Goal: Transaction & Acquisition: Purchase product/service

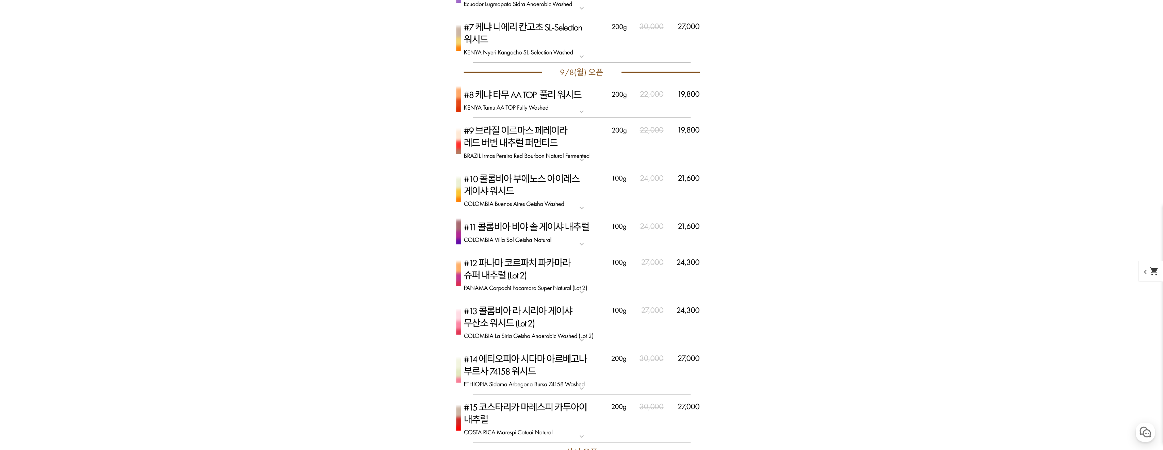
scroll to position [2280, 0]
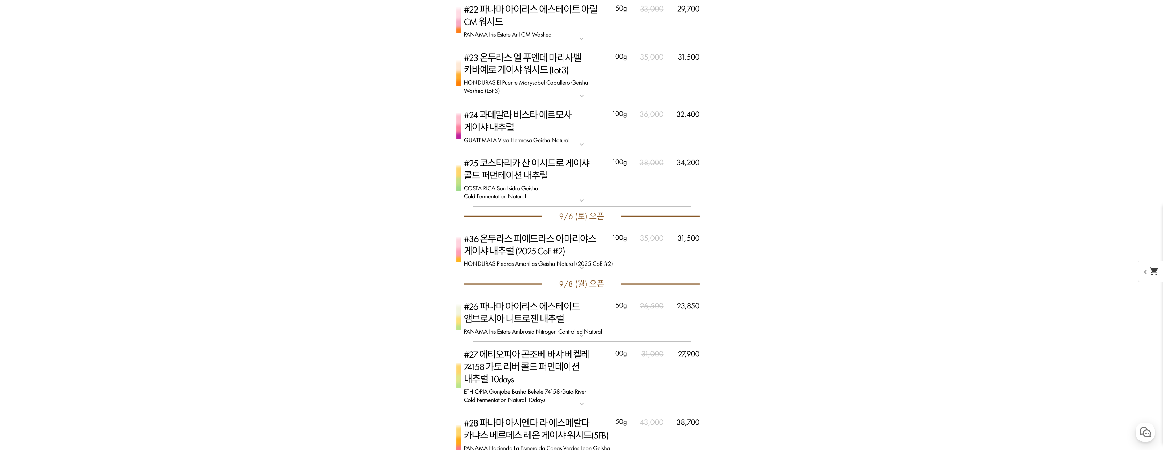
scroll to position [2859, 0]
click at [658, 189] on img at bounding box center [582, 176] width 272 height 57
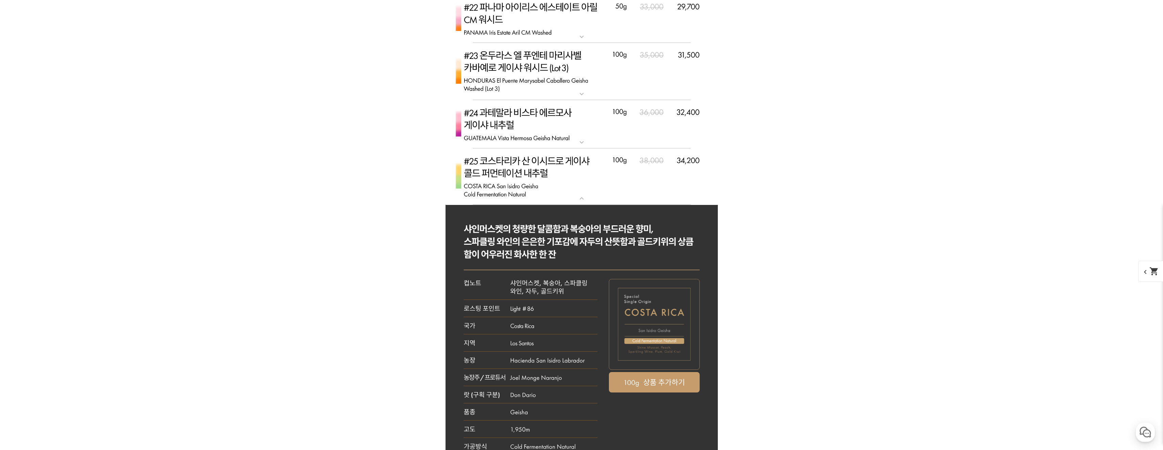
click at [658, 189] on img at bounding box center [582, 176] width 272 height 57
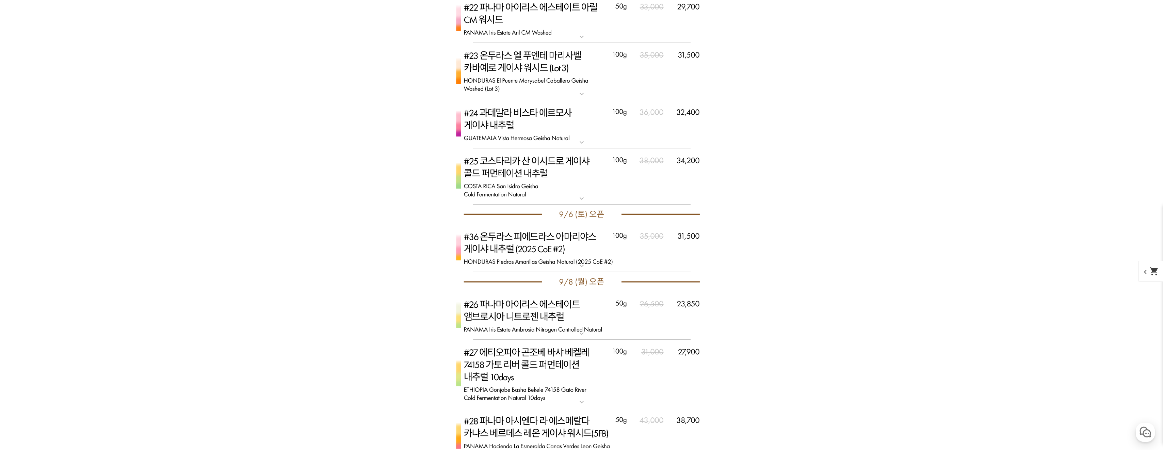
click at [629, 234] on img at bounding box center [582, 248] width 272 height 48
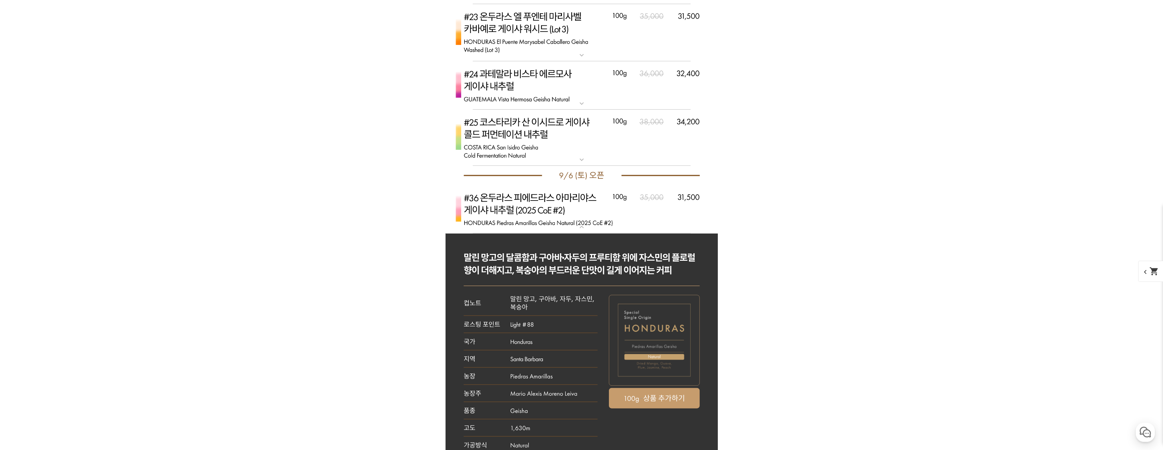
scroll to position [2927, 0]
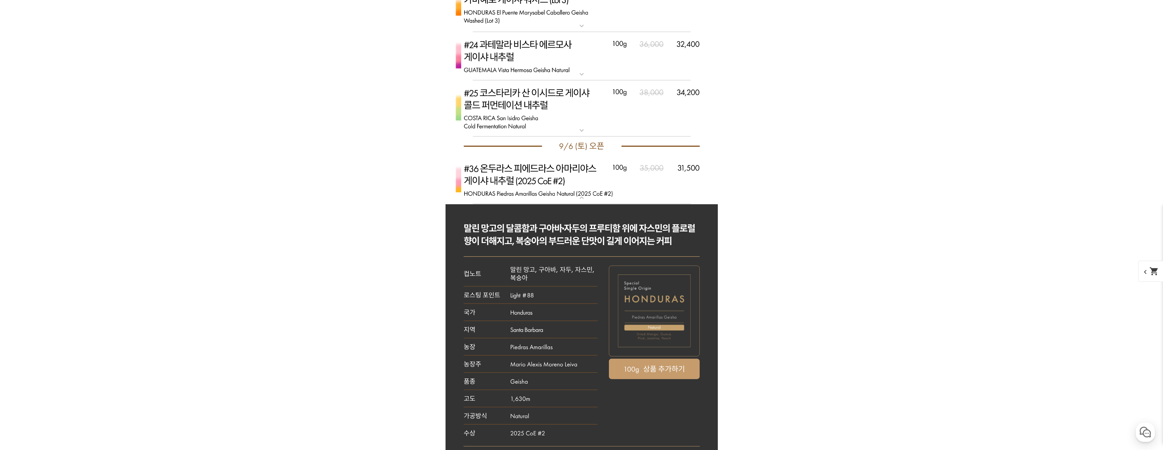
click at [657, 191] on img at bounding box center [582, 180] width 272 height 48
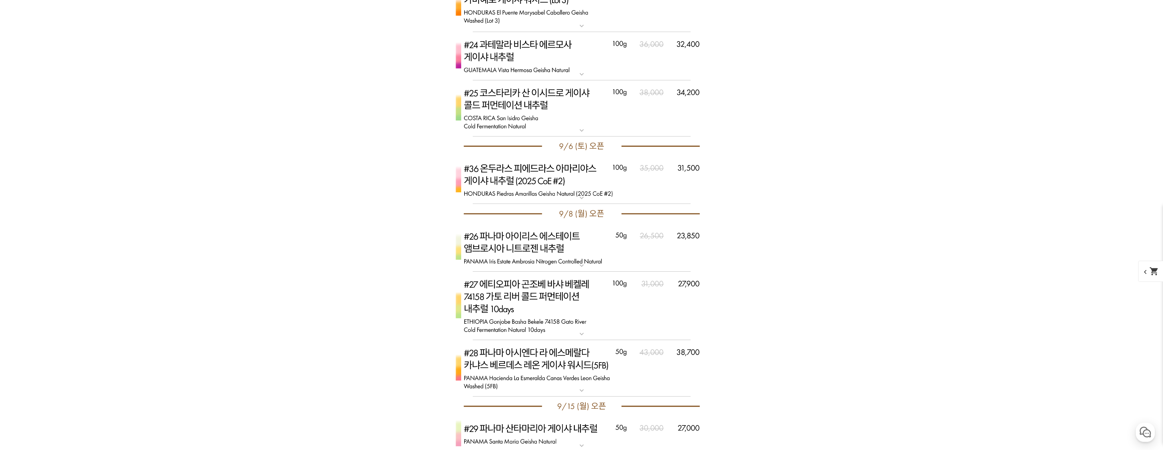
click at [655, 191] on img at bounding box center [582, 180] width 272 height 48
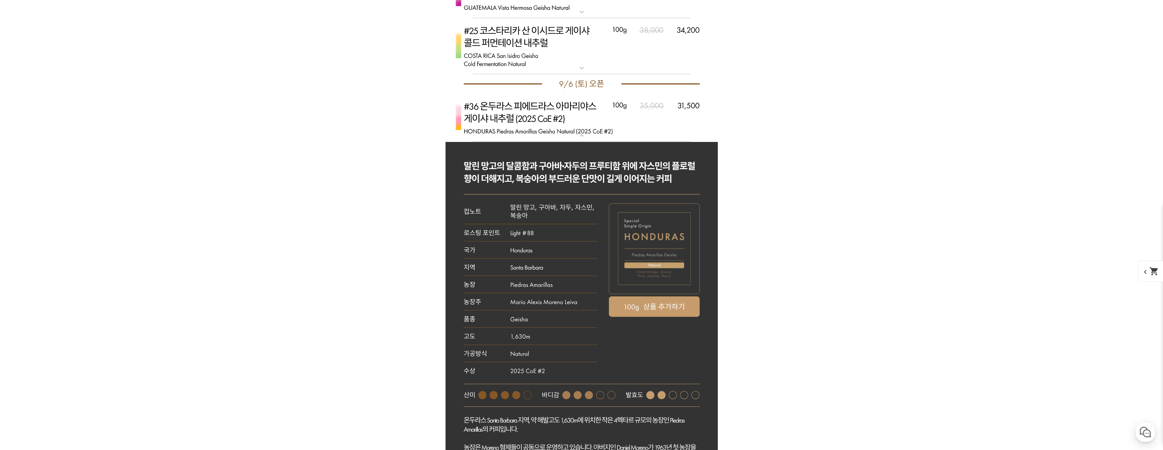
scroll to position [3029, 0]
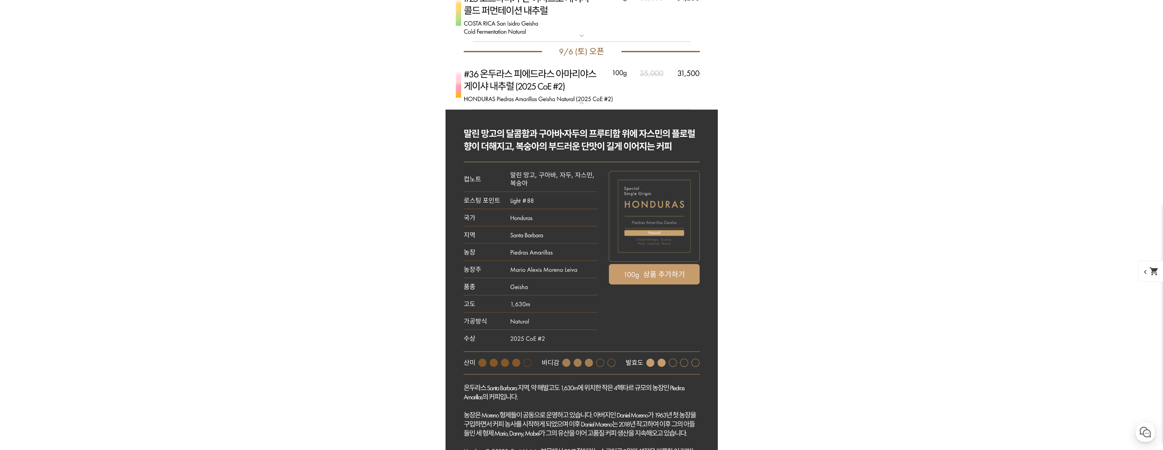
scroll to position [2995, 0]
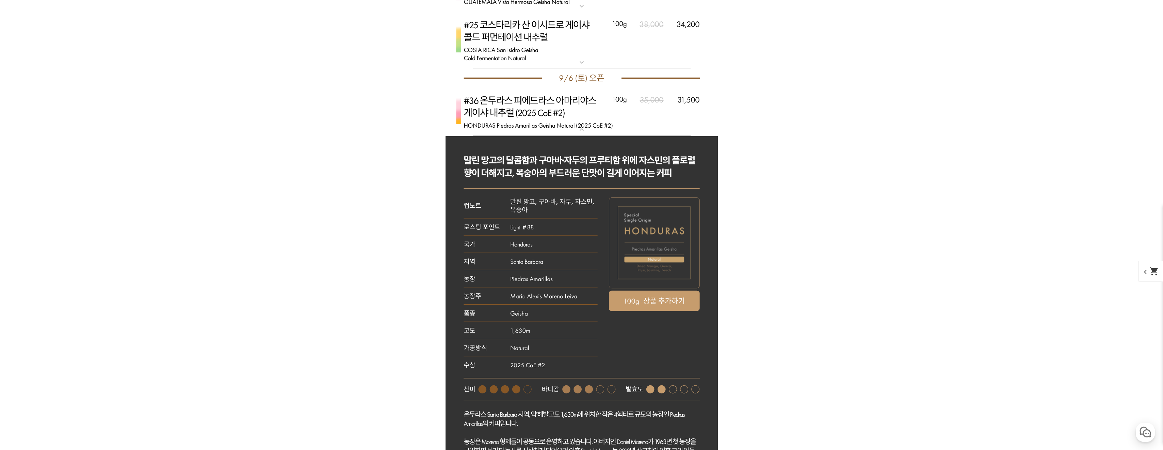
click at [624, 120] on img at bounding box center [582, 112] width 272 height 48
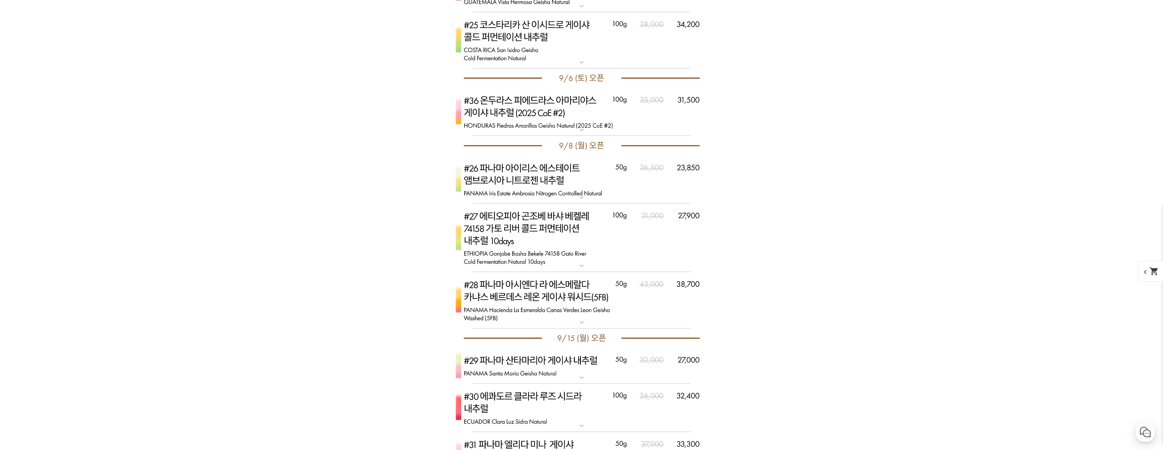
click at [625, 293] on img at bounding box center [582, 300] width 272 height 57
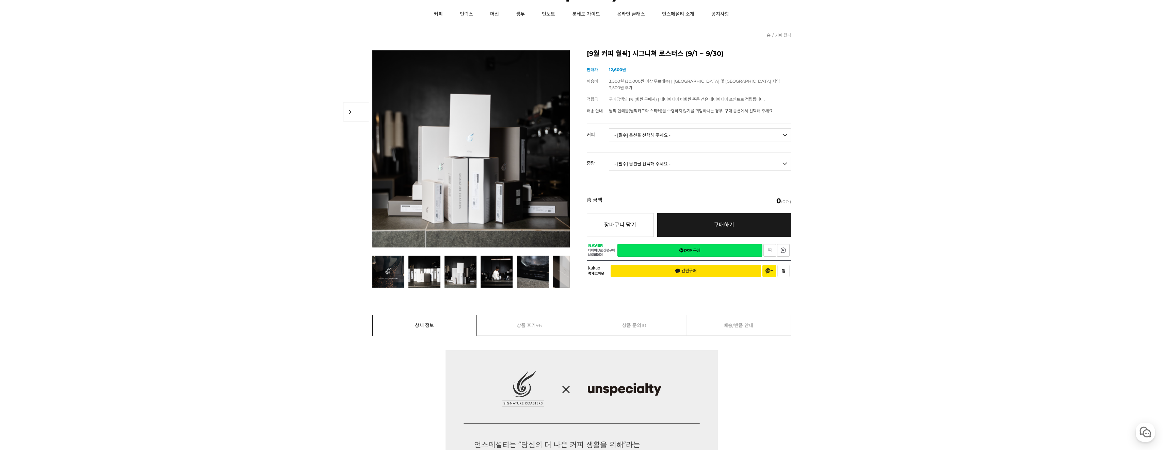
scroll to position [0, 0]
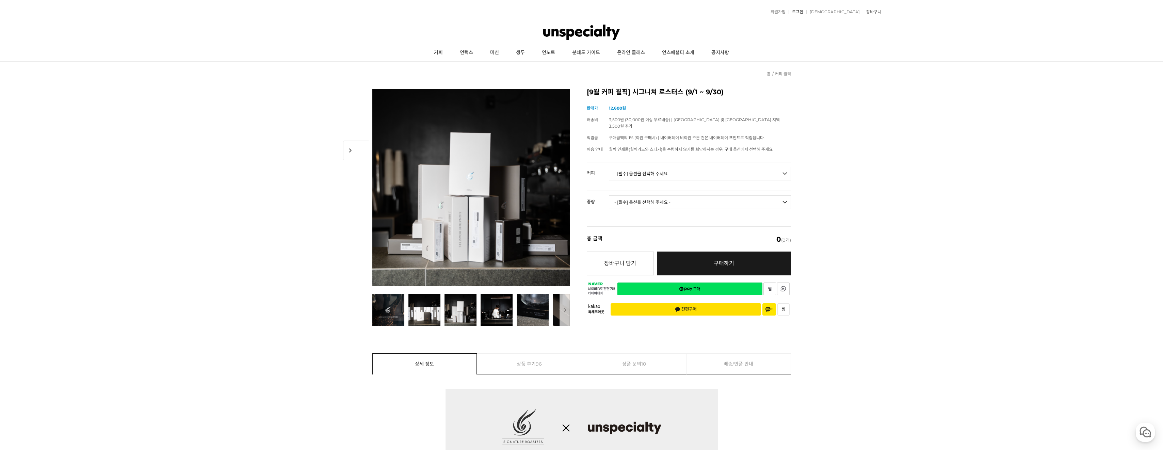
click at [803, 14] on link "로그인" at bounding box center [796, 12] width 15 height 4
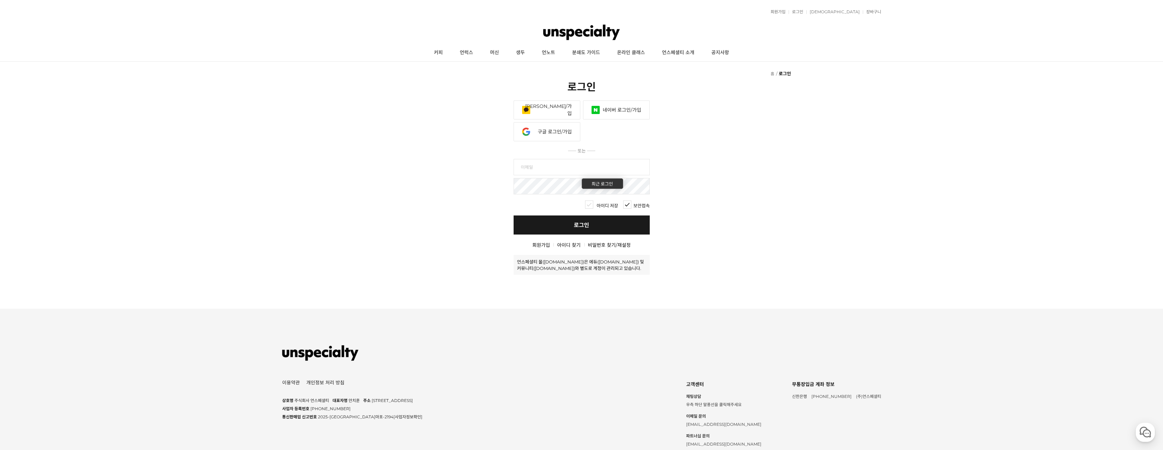
click at [565, 168] on input "text" at bounding box center [582, 167] width 136 height 16
type input "erickim97@naver.com"
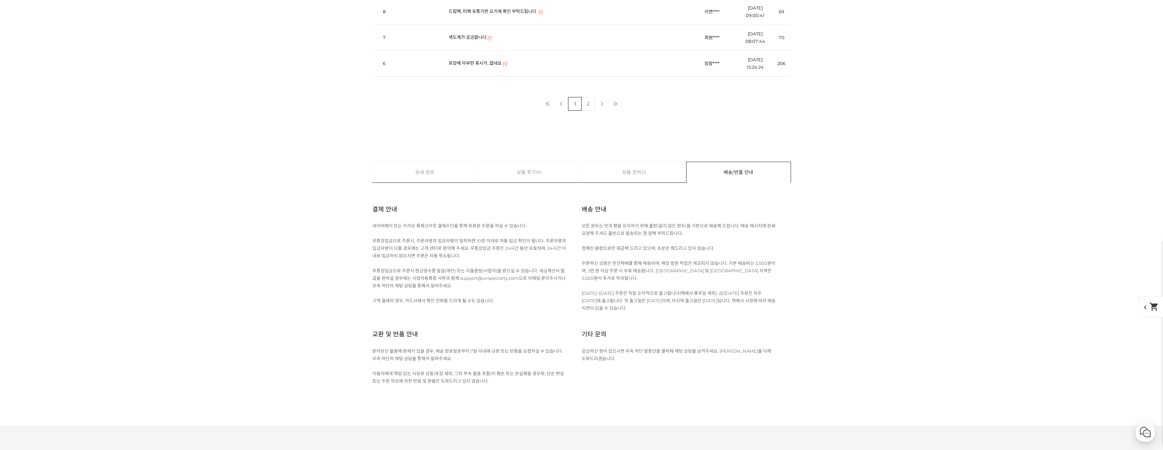
scroll to position [2927, 0]
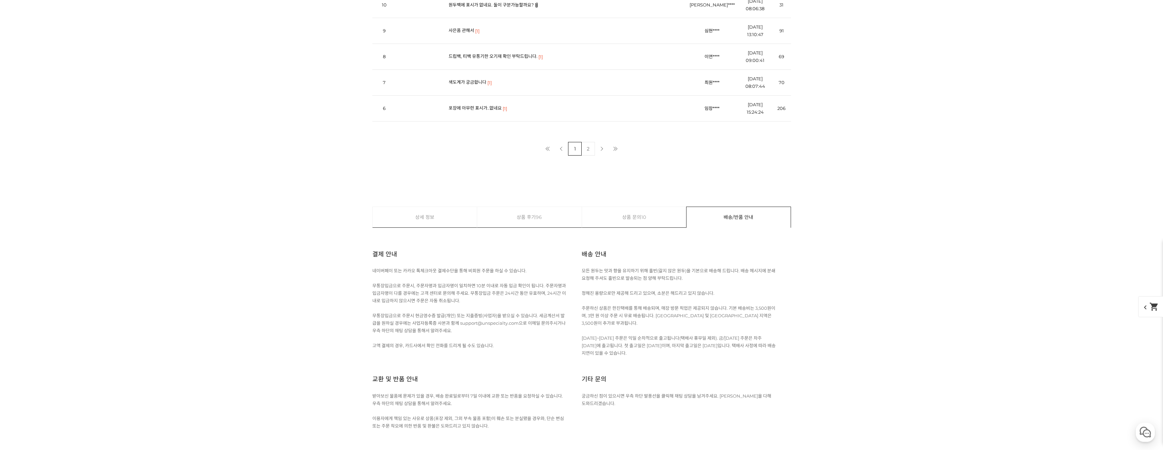
select select "[9.6 오픈] #36 온두라스 피에드라스 아마리야스 게이샤 내추럴 (2025 CoE #2)"
select select "100g"
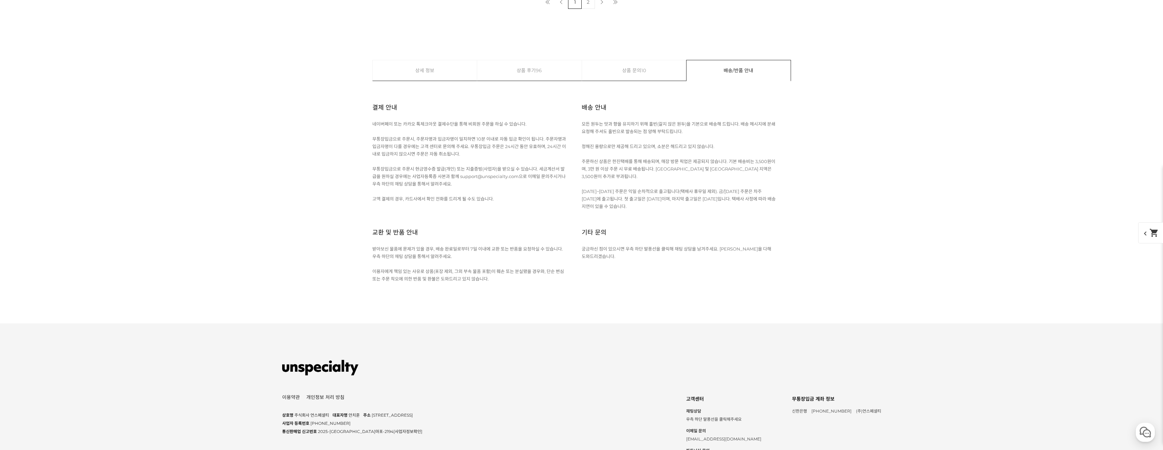
scroll to position [3097, 0]
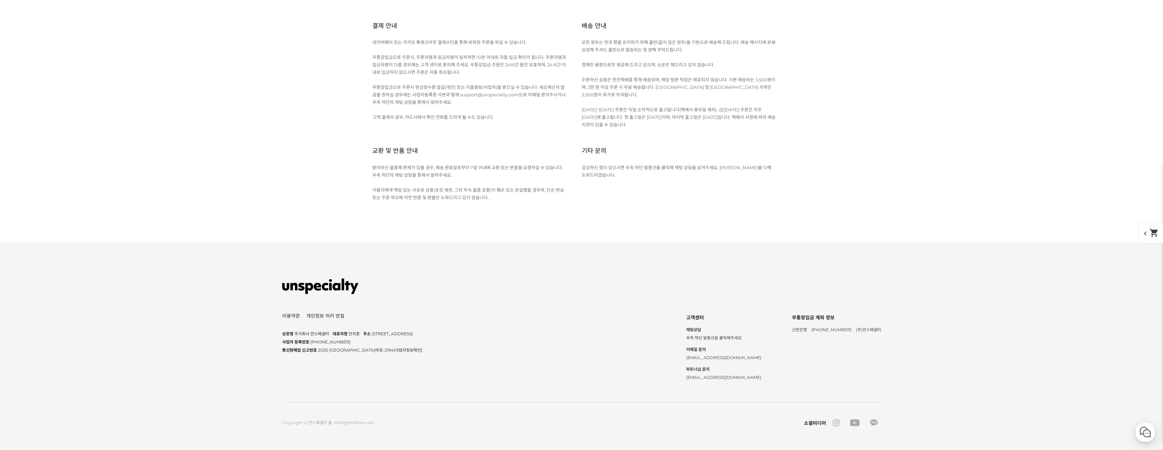
scroll to position [3029, 0]
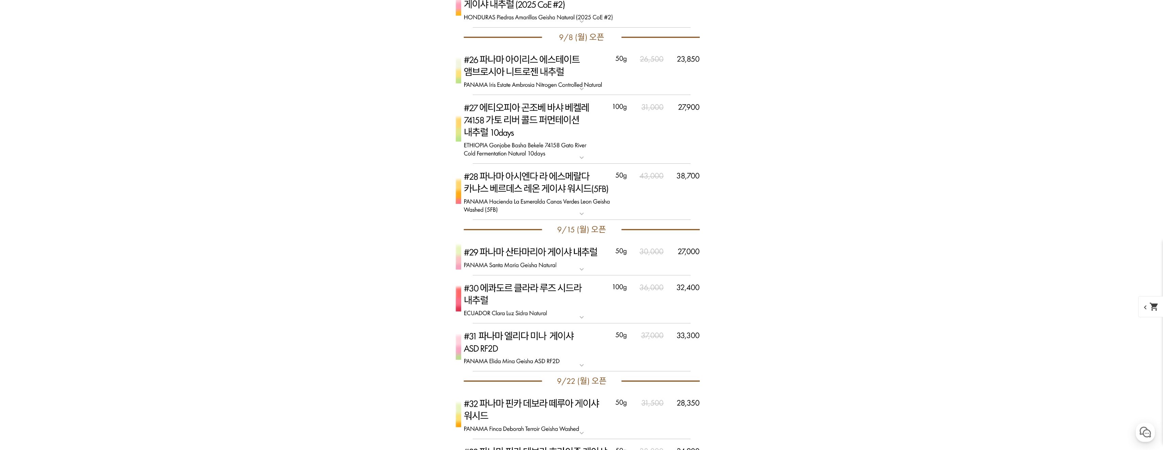
scroll to position [3097, 0]
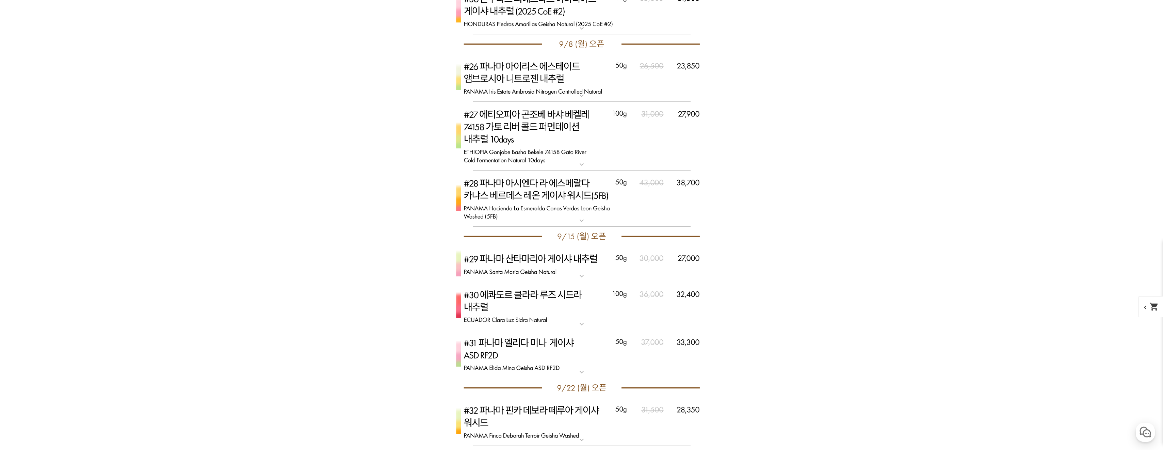
click at [613, 151] on img at bounding box center [582, 136] width 272 height 69
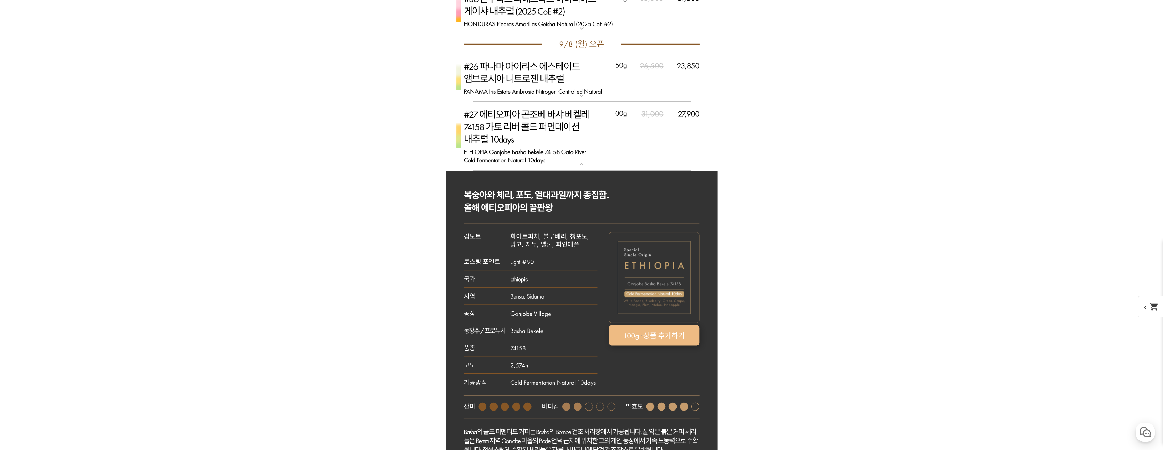
click at [655, 341] on rect at bounding box center [654, 335] width 91 height 20
select select "[9.8 오픈] #27 에티오피아 곤조베 바샤 베켈레 74158 가토 리버 콜드 퍼먼테이션 내추럴 10 days"
select select "100g"
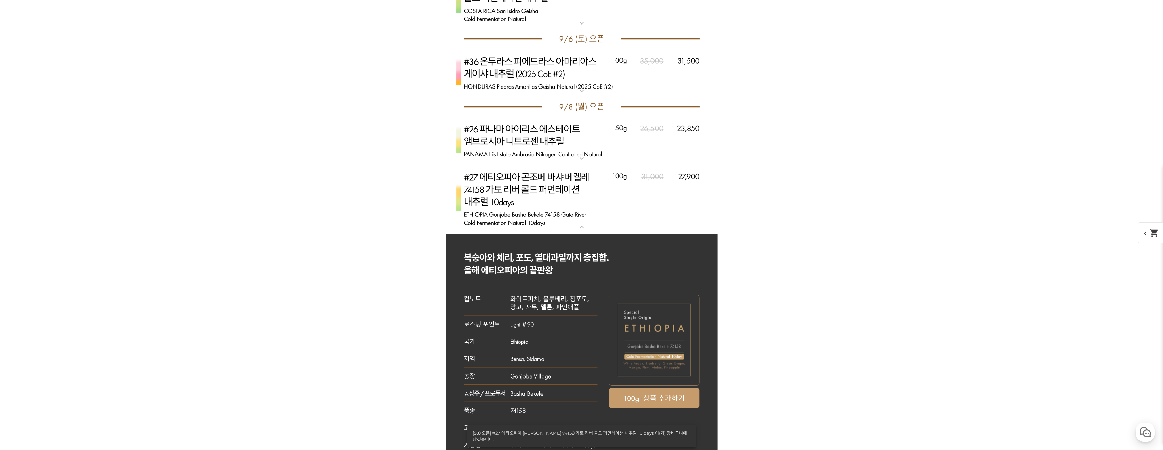
scroll to position [3029, 0]
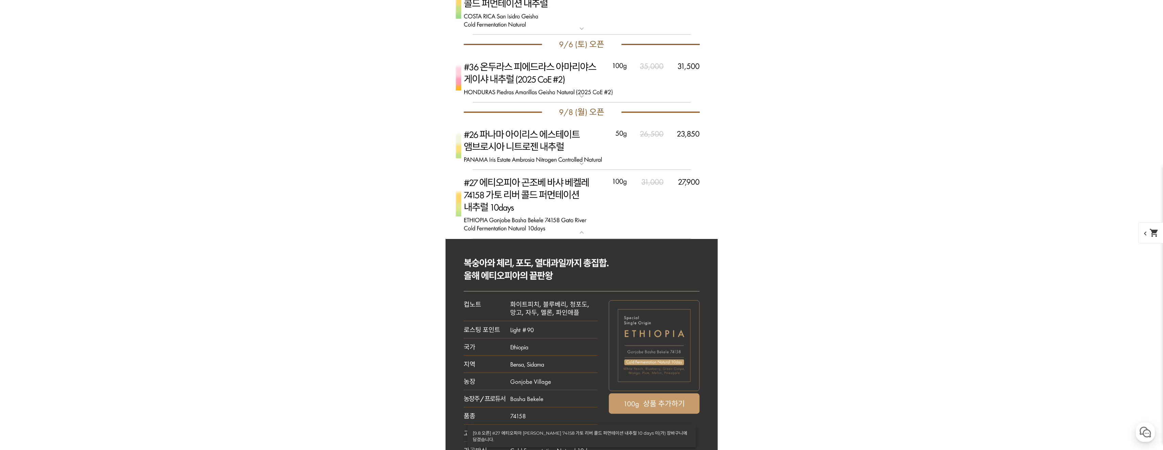
click at [615, 186] on img at bounding box center [582, 204] width 272 height 69
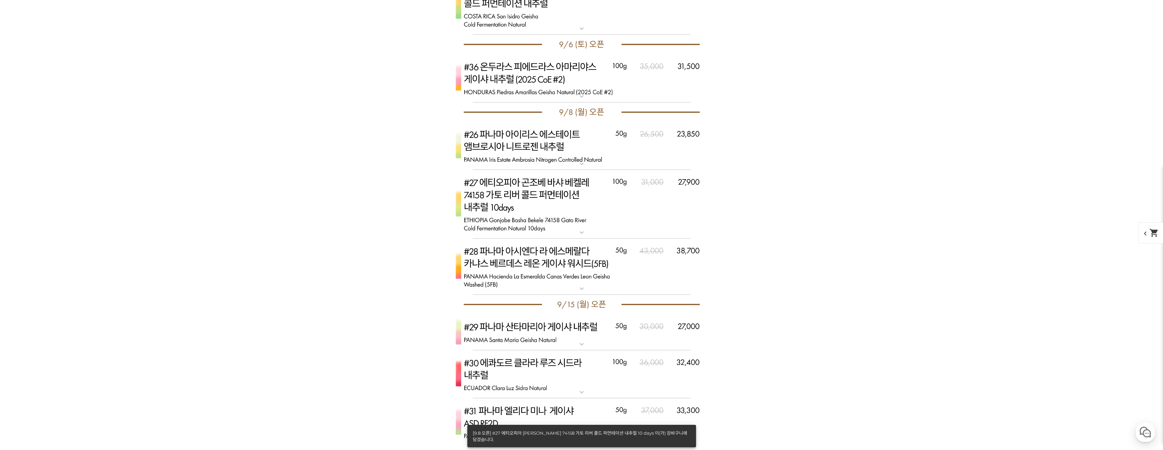
click at [1150, 235] on mat-icon "shopping_cart" at bounding box center [1154, 233] width 10 height 10
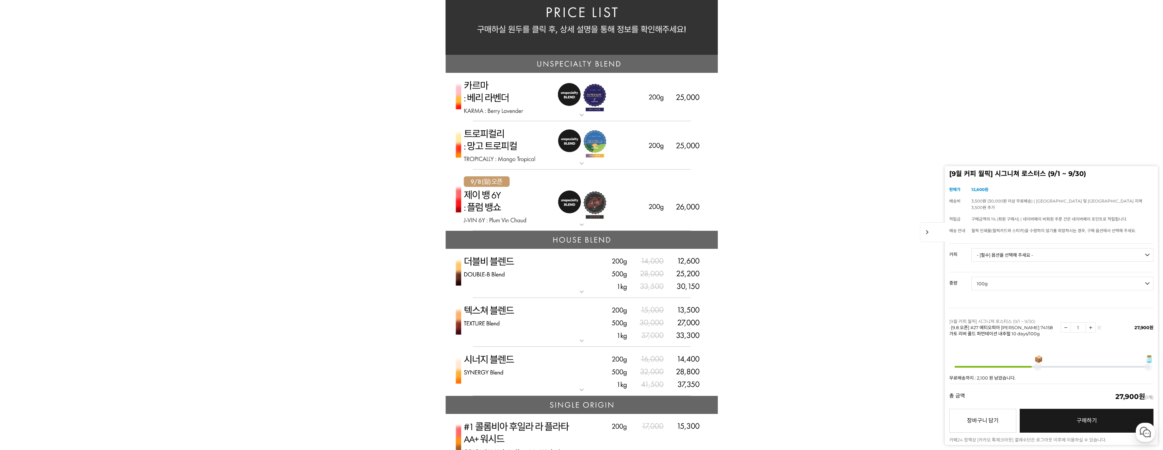
scroll to position [1566, 0]
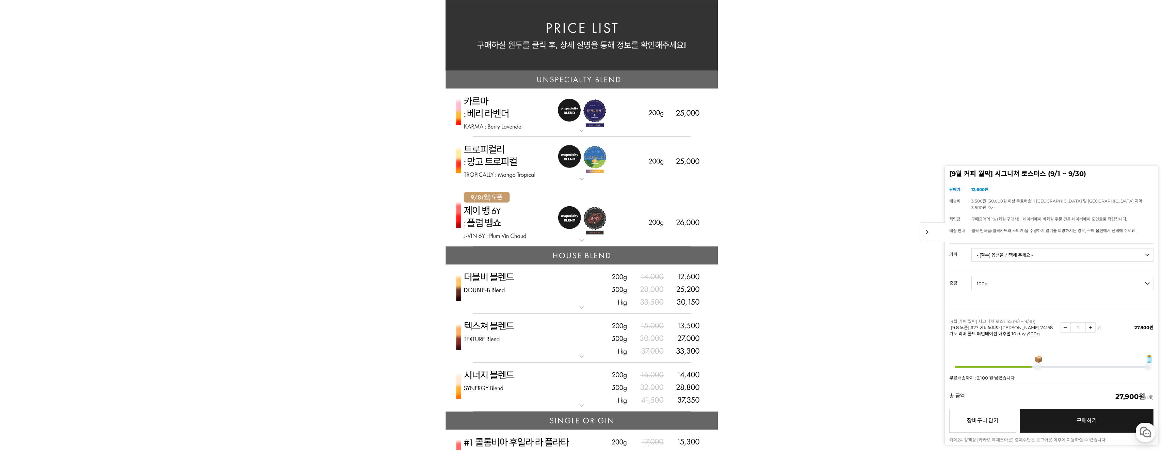
click at [538, 215] on img at bounding box center [582, 216] width 272 height 62
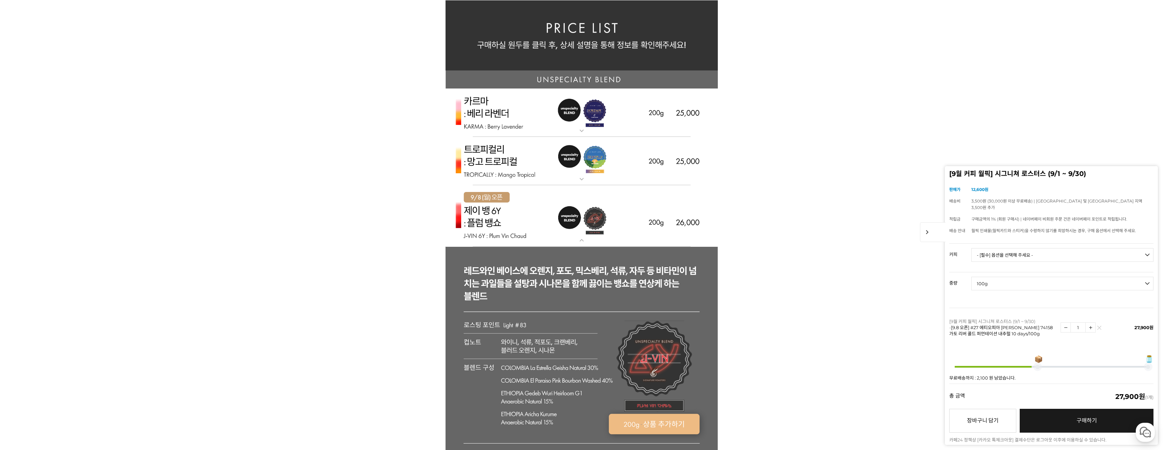
click at [657, 429] on rect at bounding box center [654, 424] width 91 height 20
select select "[9.8 오픈] 제이 뱅 6y - 자두 뱅쇼 (언스페셜티 블렌드)"
select select "200g"
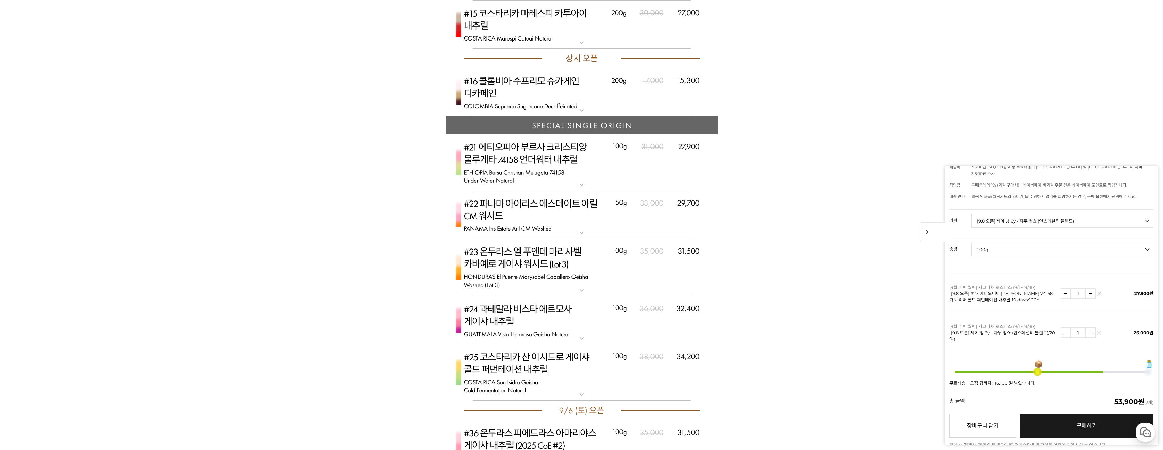
scroll to position [3268, 0]
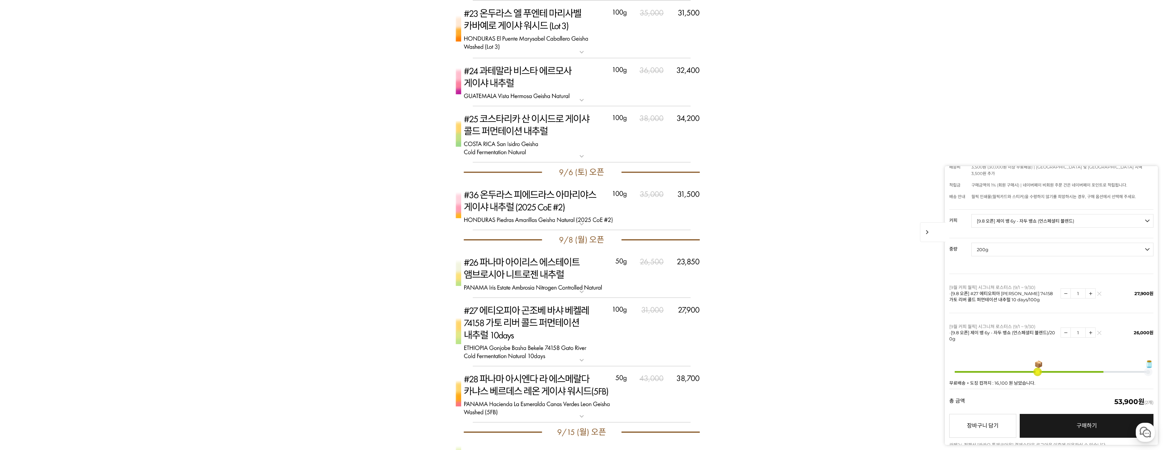
click at [586, 204] on img at bounding box center [582, 206] width 272 height 48
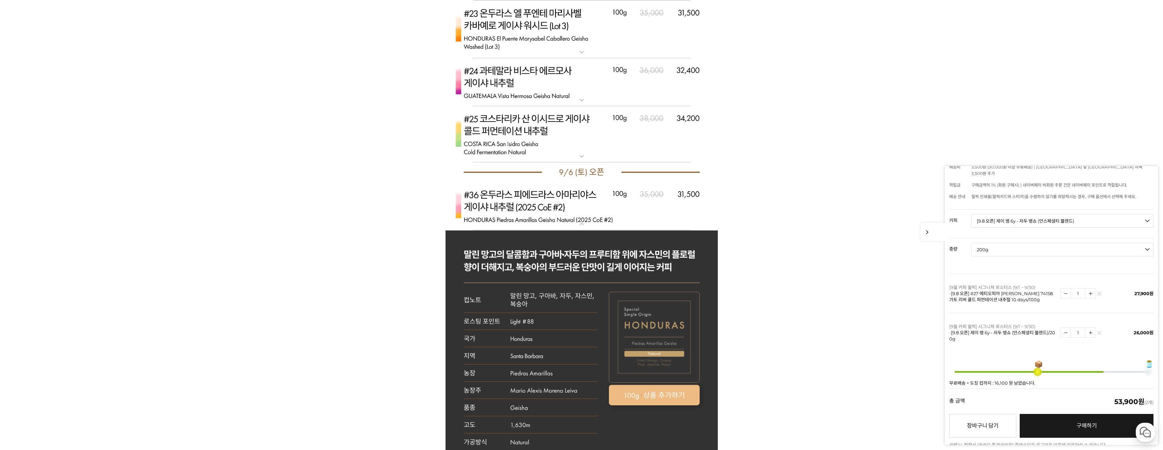
click at [646, 396] on rect at bounding box center [654, 395] width 91 height 20
select select "[9.6 오픈] #36 온두라스 피에드라스 아마리야스 게이샤 내추럴 (2025 CoE #2)"
select select "100g"
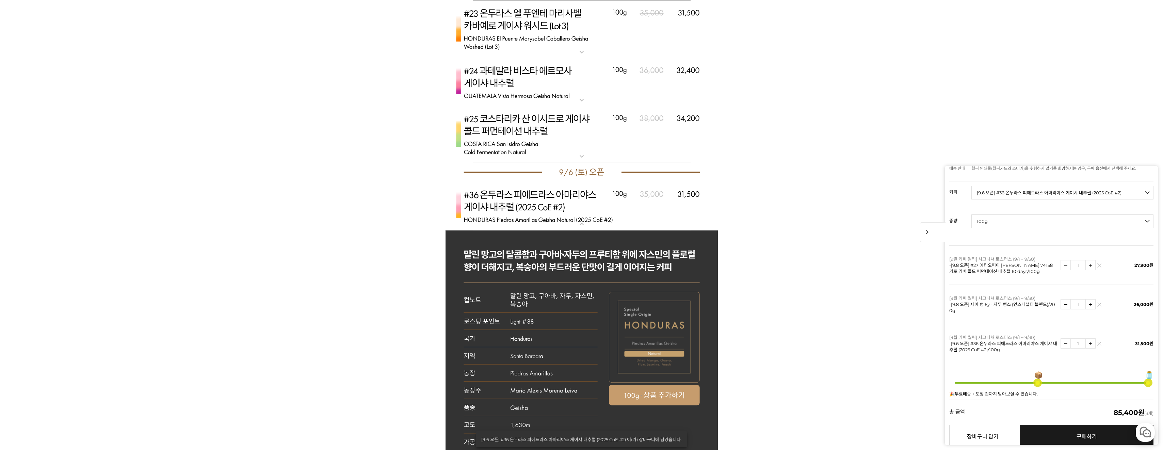
scroll to position [74, 0]
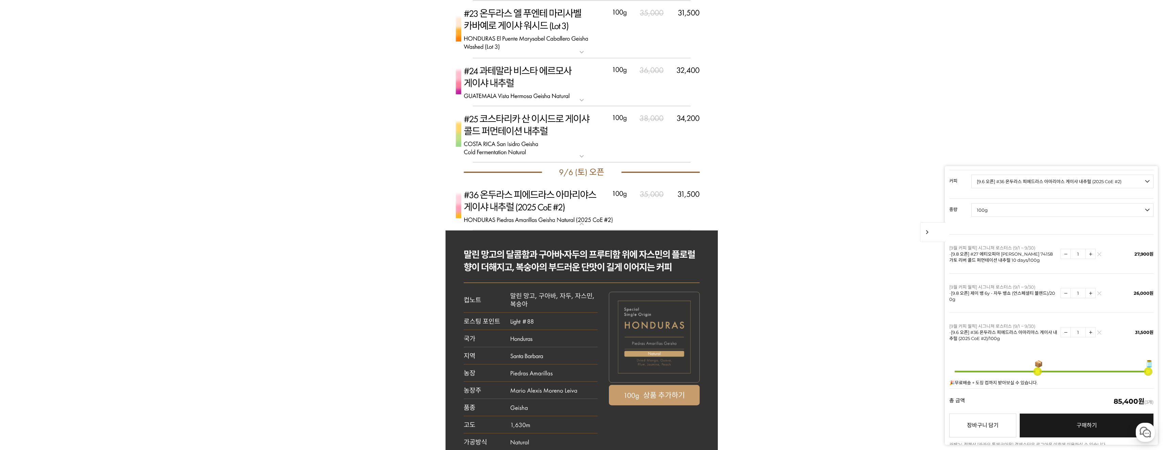
click at [1077, 422] on span "구매하기" at bounding box center [1087, 425] width 20 height 6
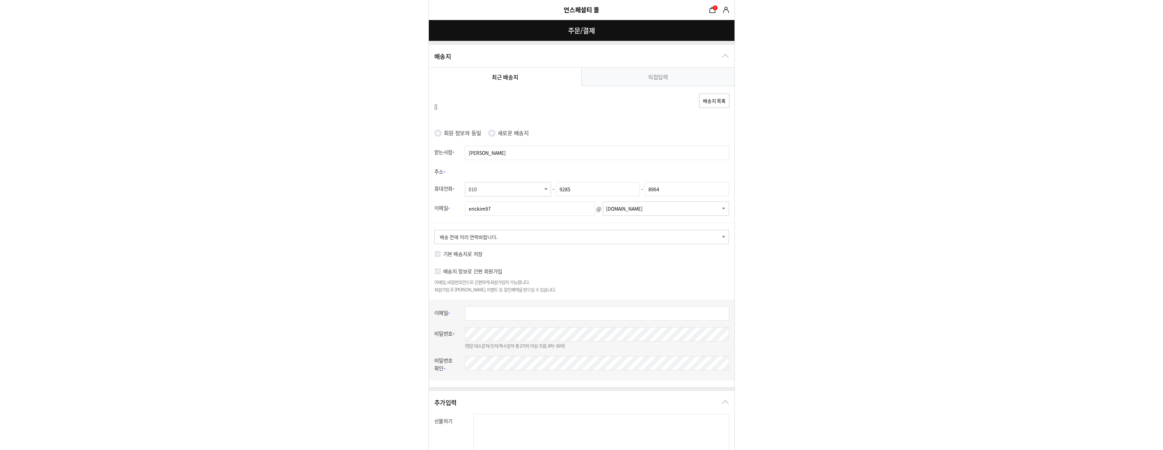
select select "card_12"
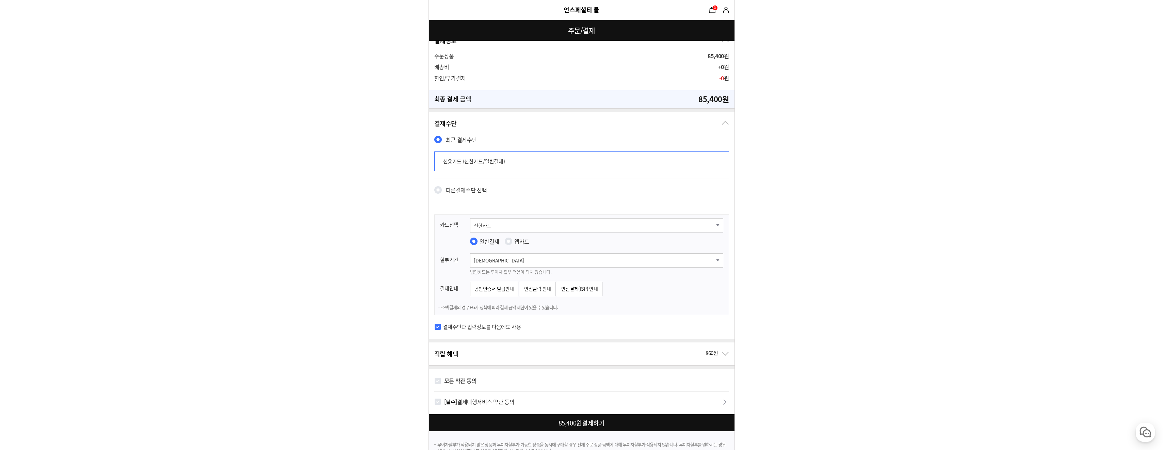
scroll to position [442, 0]
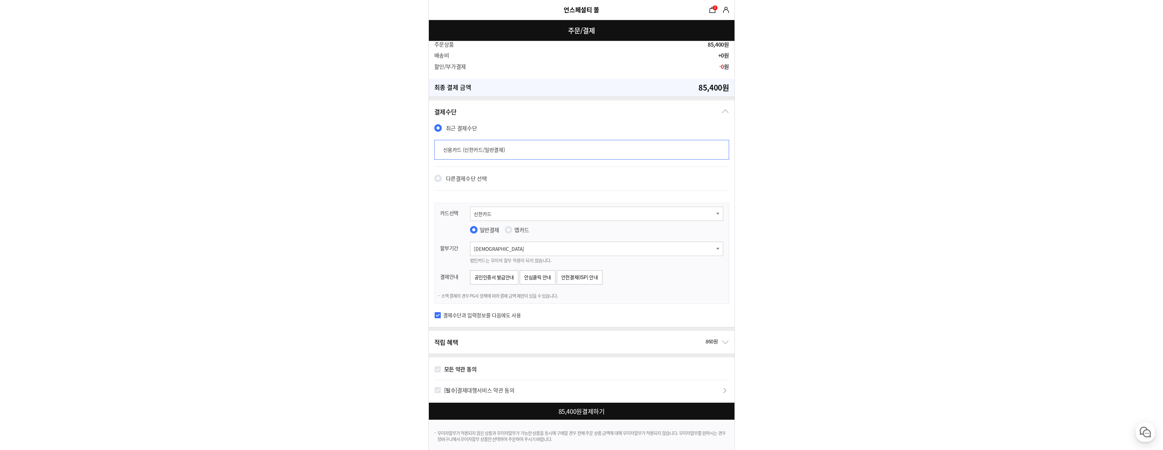
click at [440, 369] on div "모든 약관 동의" at bounding box center [581, 368] width 295 height 23
click at [438, 372] on input "모든 약관 동의" at bounding box center [437, 369] width 7 height 7
checkbox input "true"
click at [468, 410] on div at bounding box center [583, 411] width 308 height 17
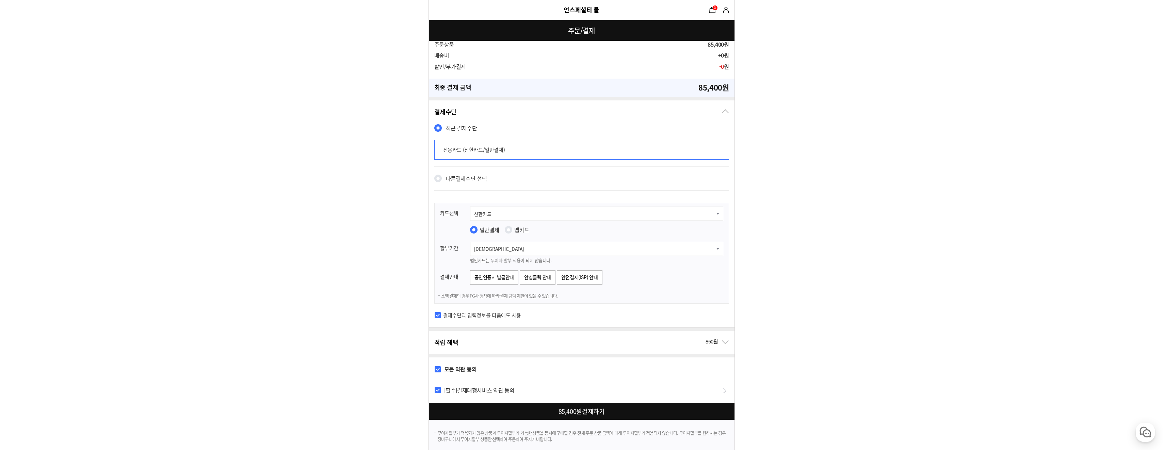
checkbox input "true"
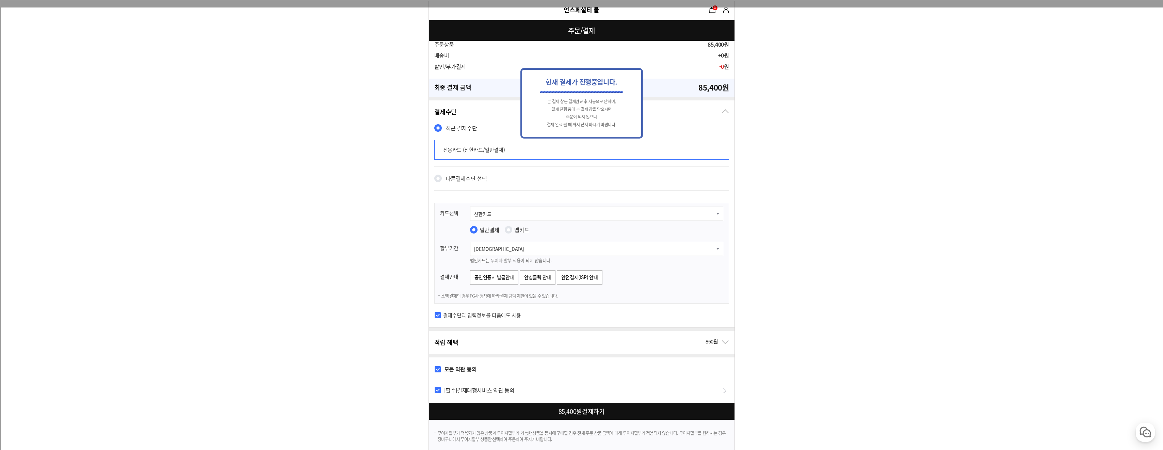
scroll to position [0, 0]
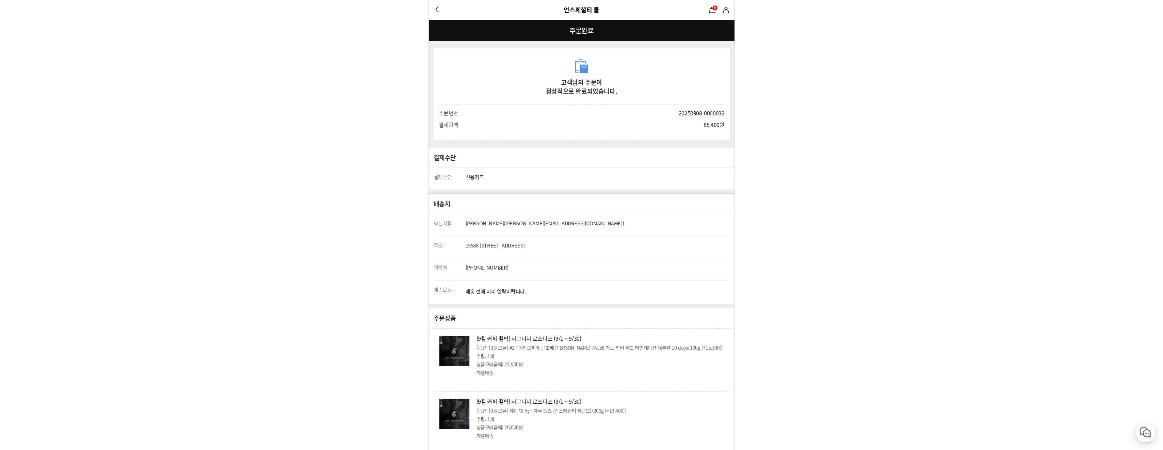
click at [583, 13] on link "언스페셜티 몰" at bounding box center [581, 9] width 35 height 9
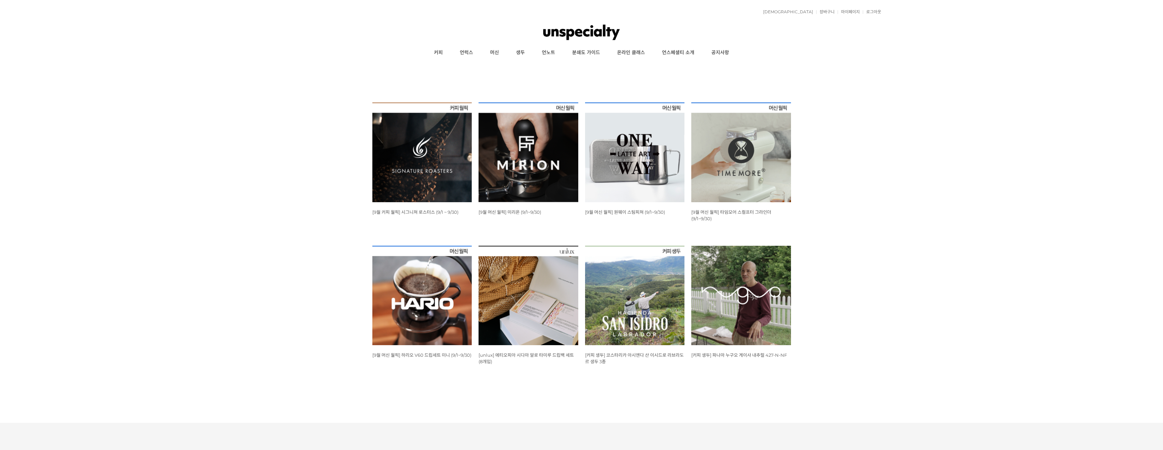
click at [424, 172] on img at bounding box center [422, 152] width 100 height 100
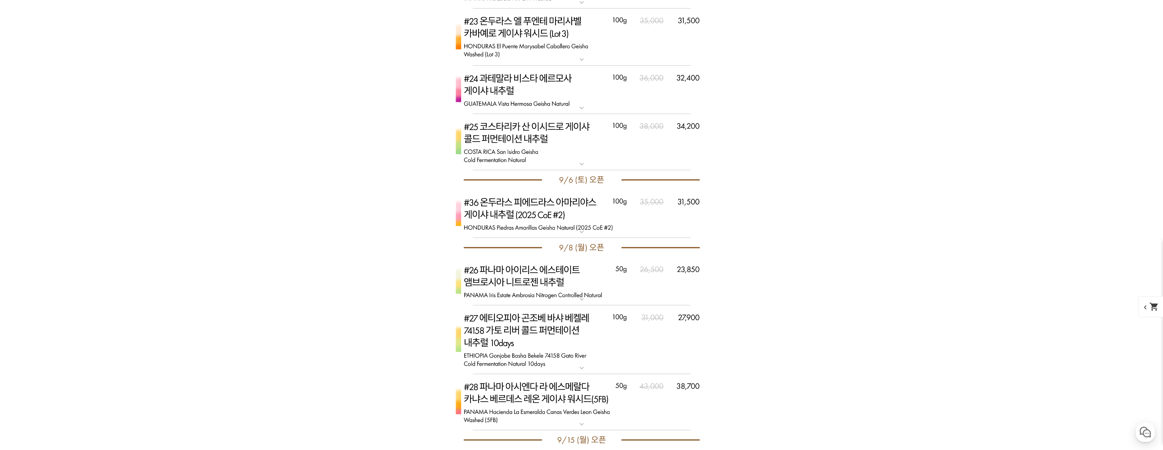
scroll to position [2927, 0]
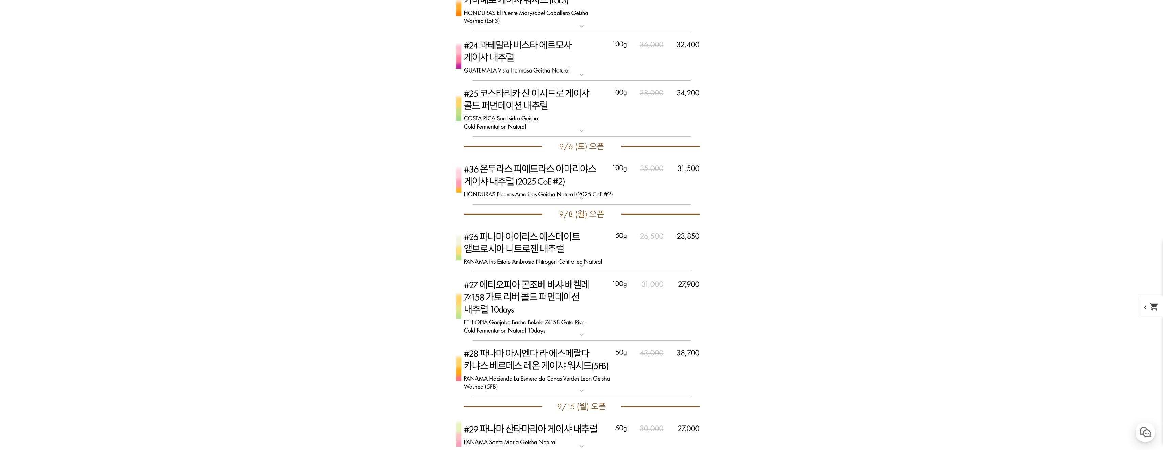
click at [618, 185] on img at bounding box center [582, 180] width 272 height 48
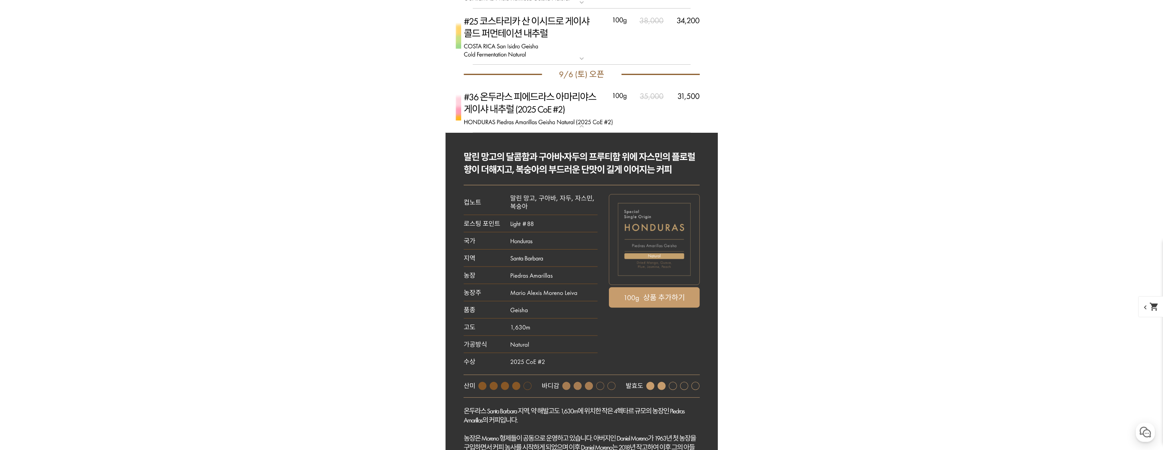
scroll to position [2961, 0]
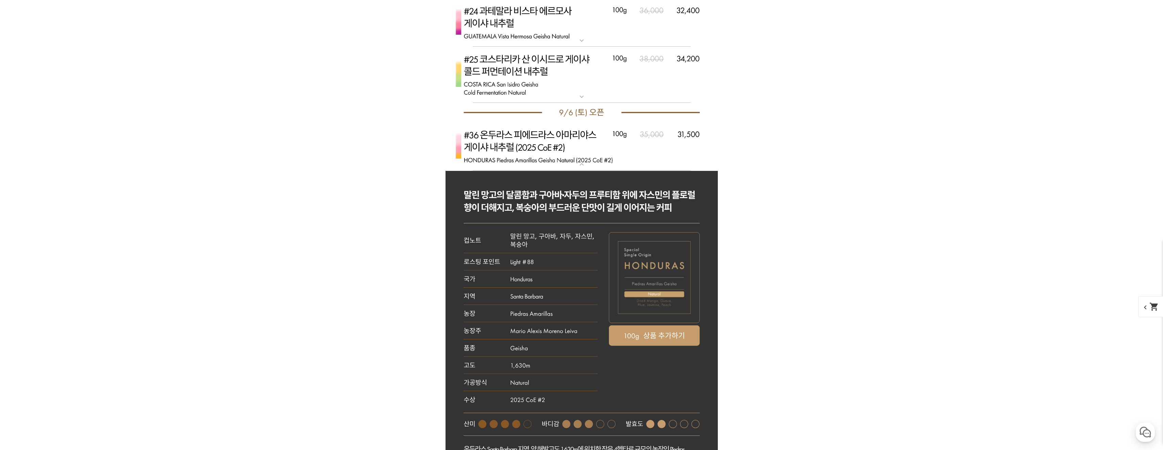
click at [592, 155] on img at bounding box center [582, 146] width 272 height 48
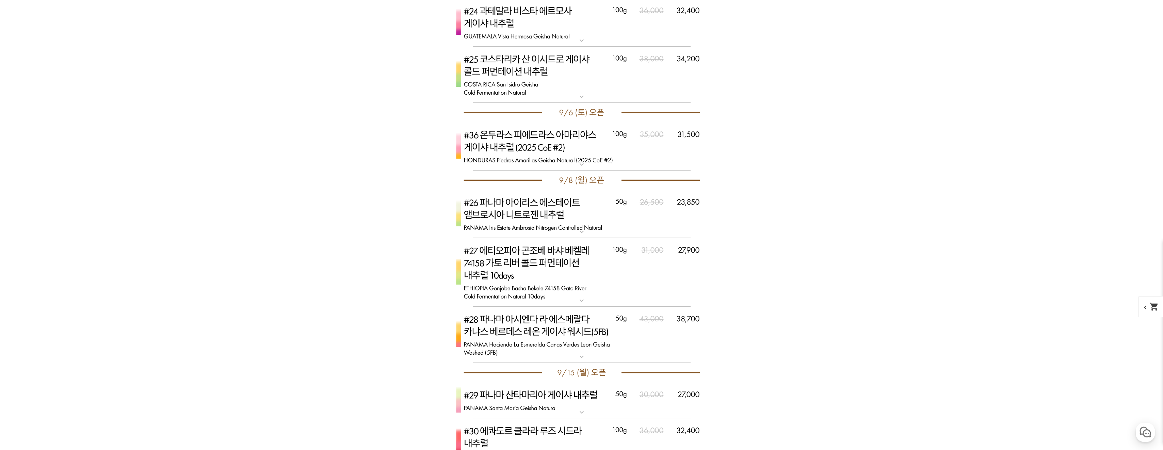
click at [607, 147] on img at bounding box center [582, 146] width 272 height 48
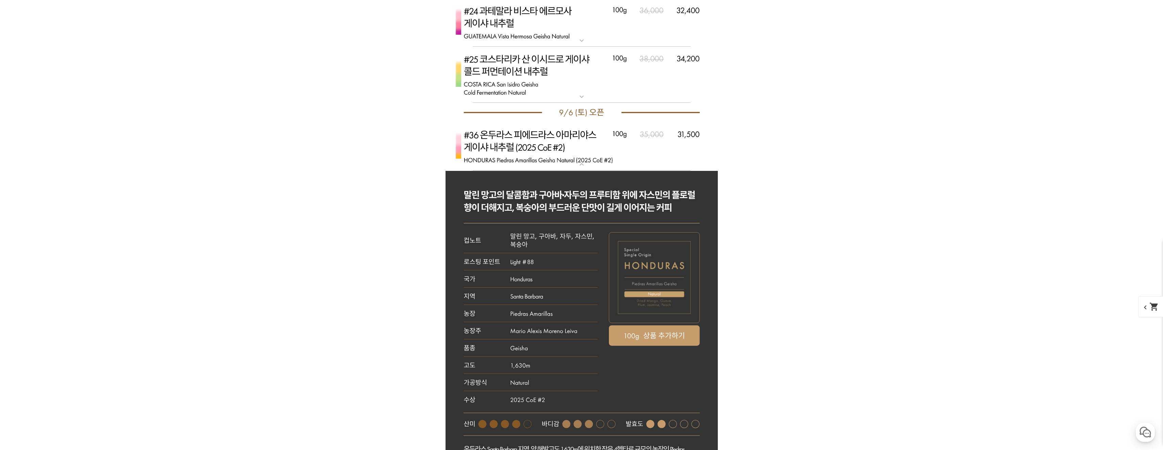
click at [607, 147] on img at bounding box center [582, 146] width 272 height 48
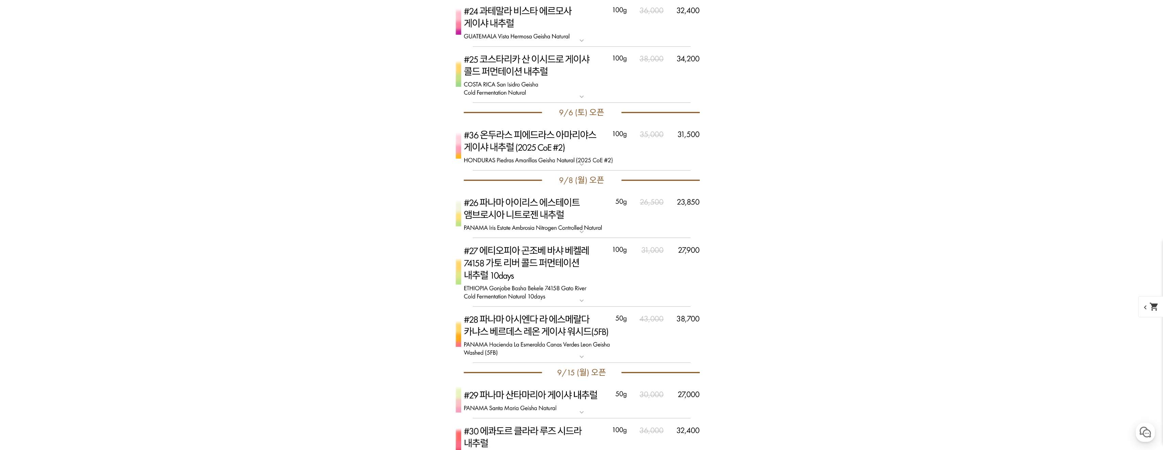
click at [607, 147] on img at bounding box center [582, 146] width 272 height 48
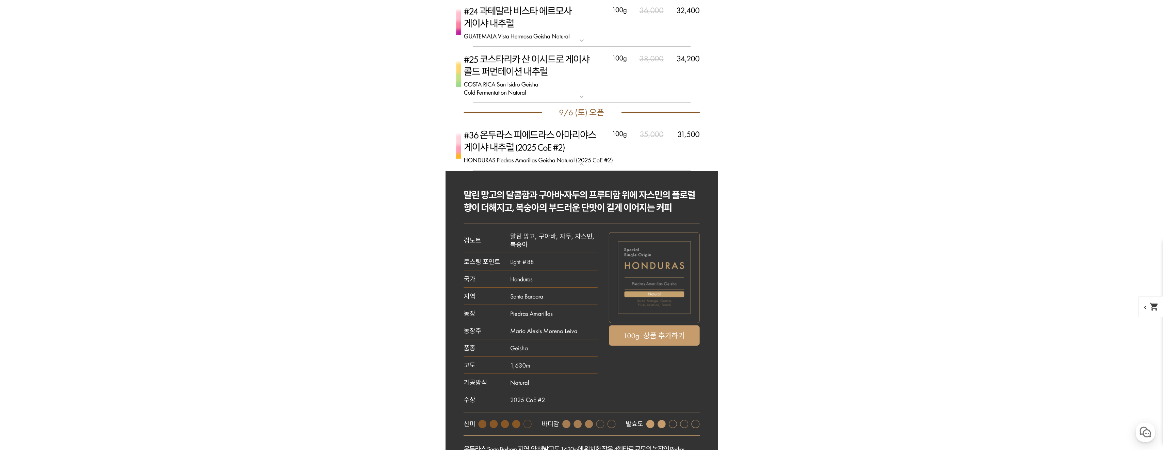
click at [607, 147] on img at bounding box center [582, 146] width 272 height 48
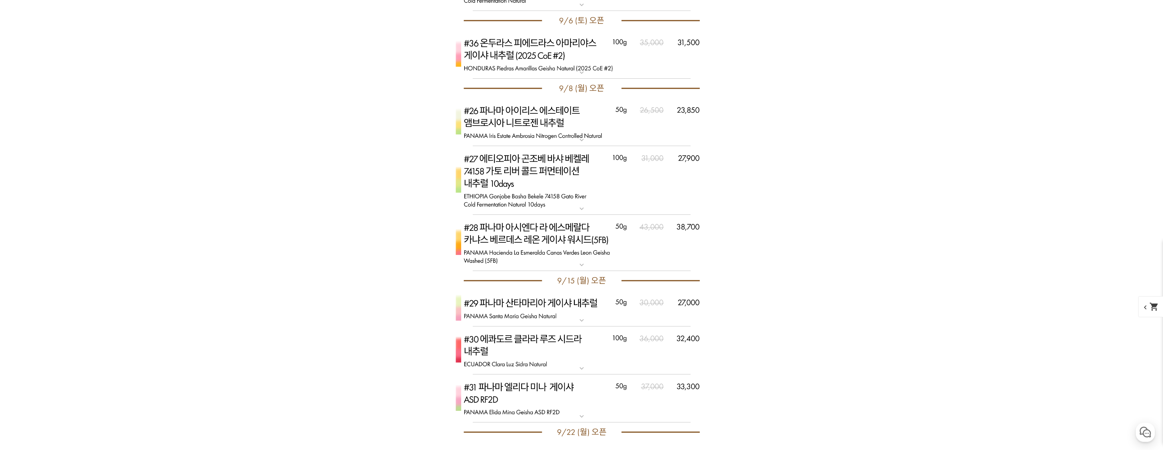
scroll to position [3029, 0]
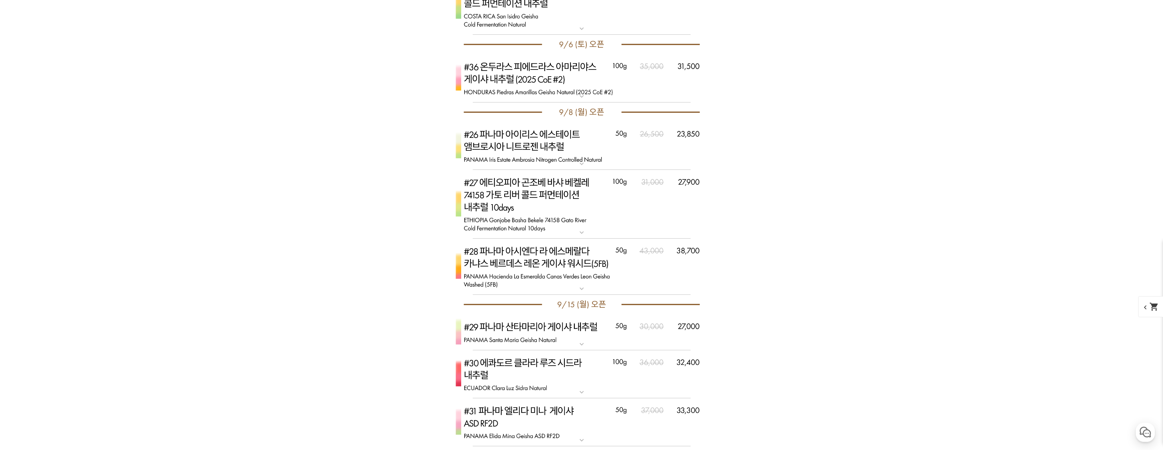
click at [620, 272] on img at bounding box center [582, 267] width 272 height 57
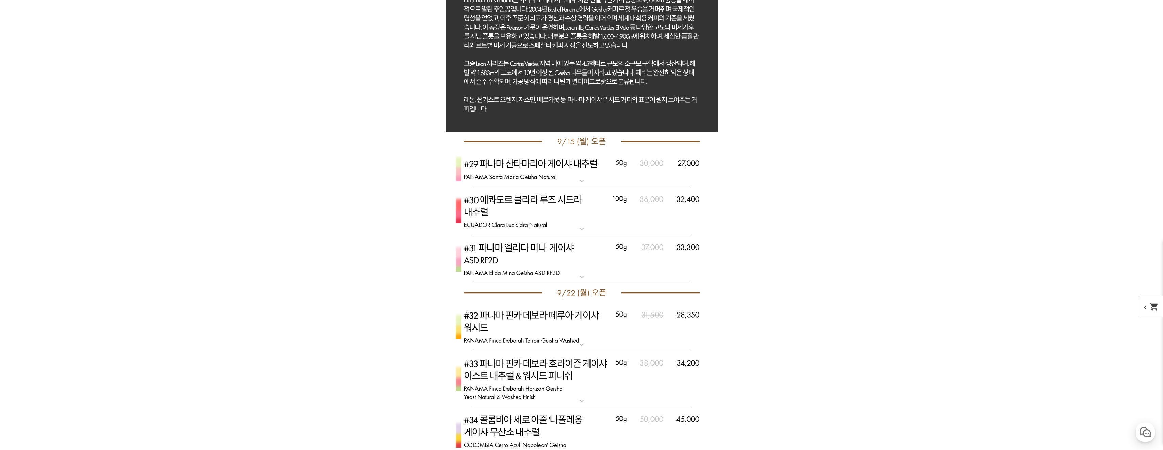
scroll to position [3710, 0]
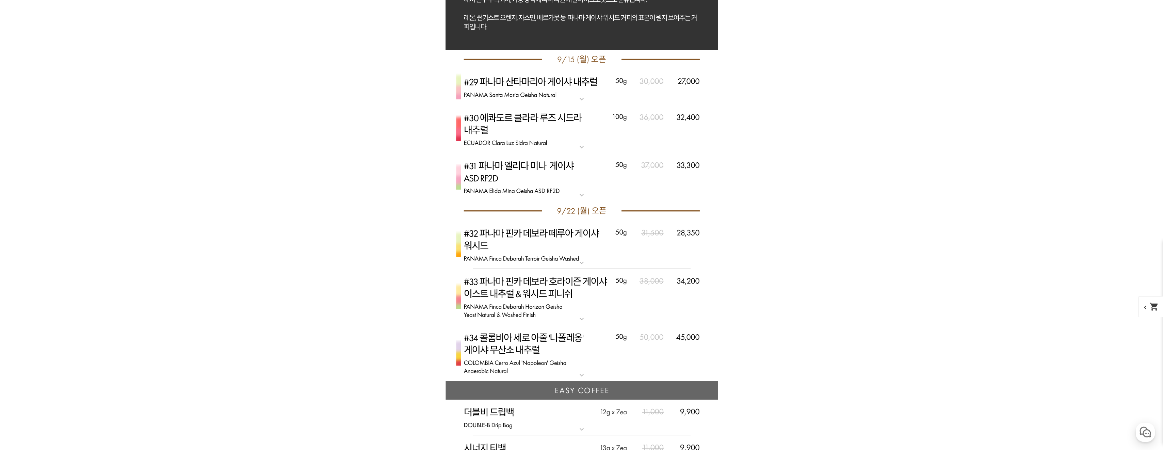
click at [594, 342] on img at bounding box center [582, 353] width 272 height 57
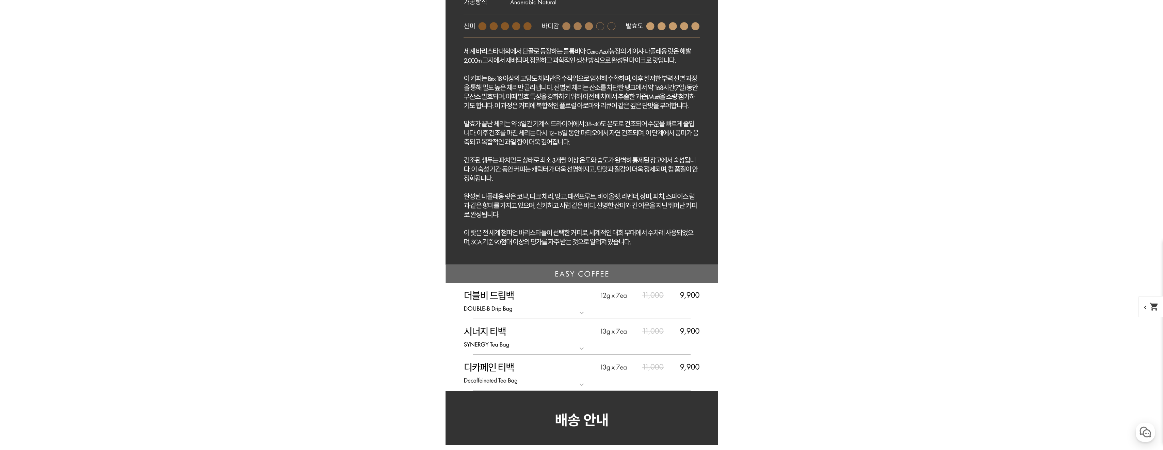
scroll to position [4357, 0]
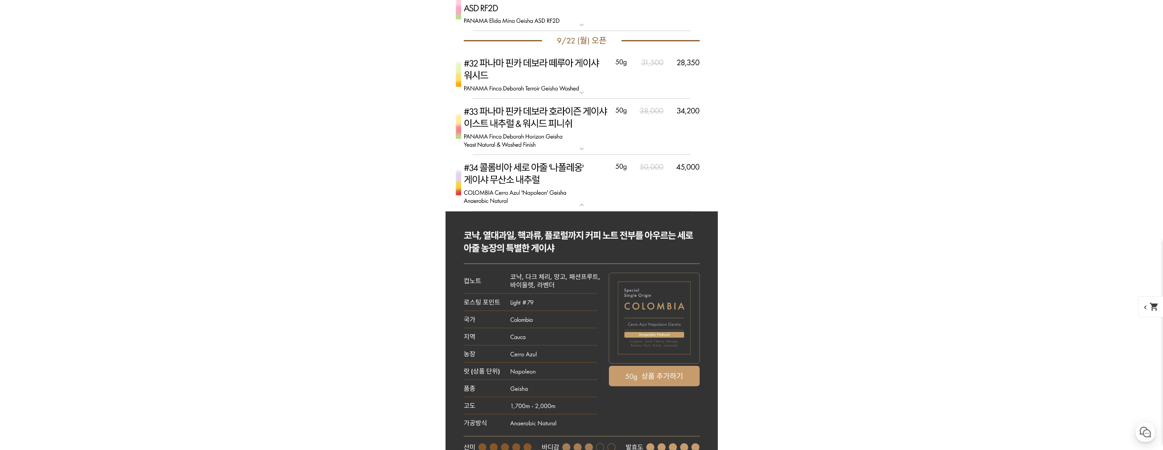
drag, startPoint x: 592, startPoint y: 203, endPoint x: 590, endPoint y: 194, distance: 8.8
click at [590, 196] on img at bounding box center [582, 183] width 272 height 57
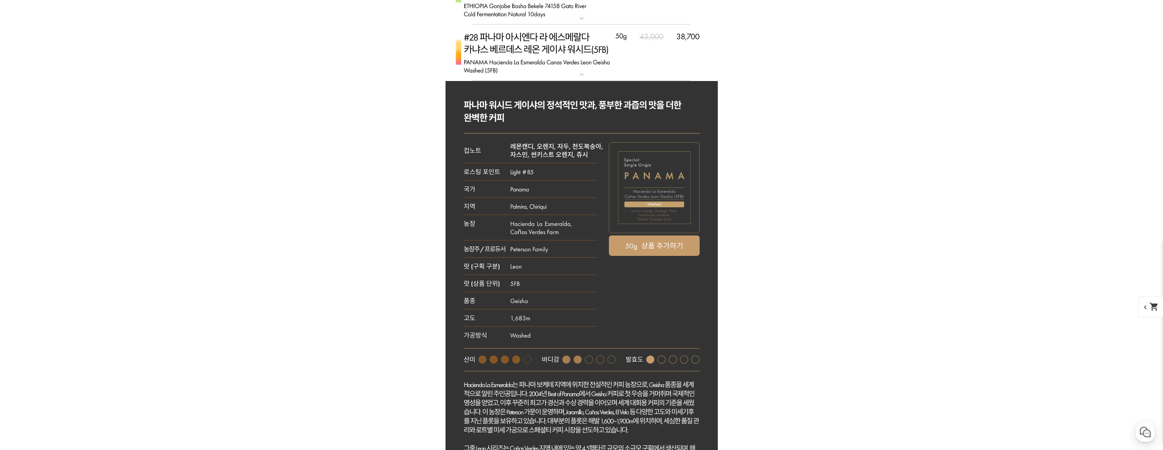
scroll to position [3233, 0]
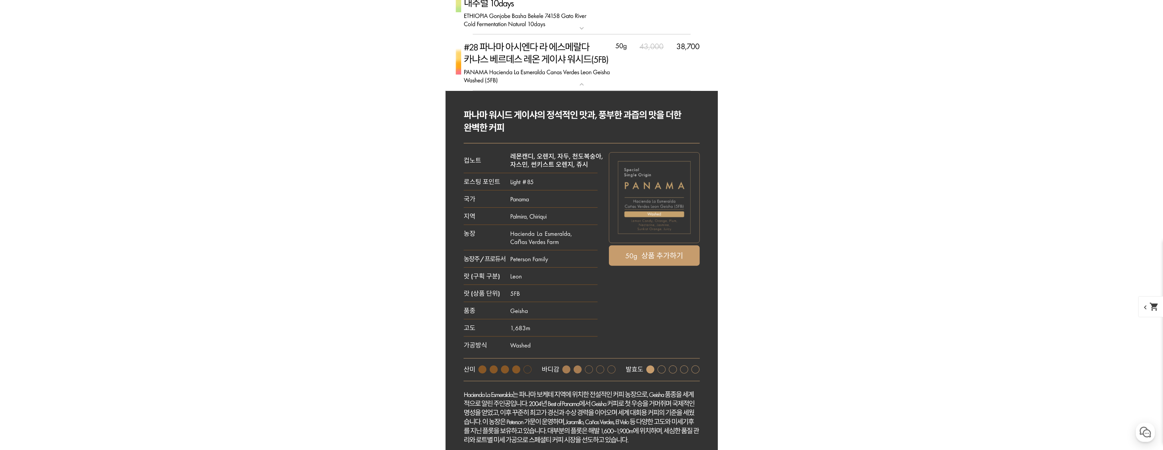
click at [634, 77] on img at bounding box center [582, 62] width 272 height 57
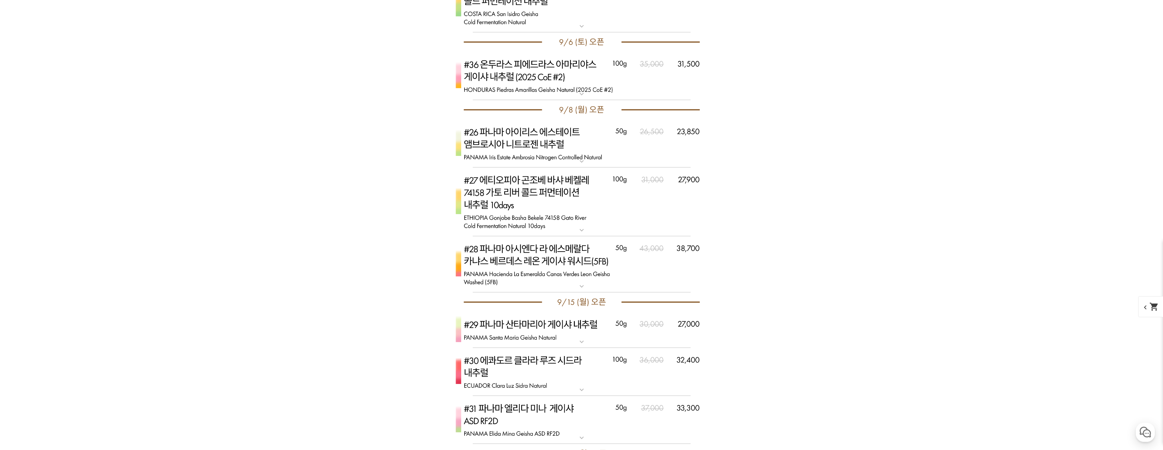
scroll to position [3029, 0]
click at [601, 271] on img at bounding box center [582, 267] width 272 height 57
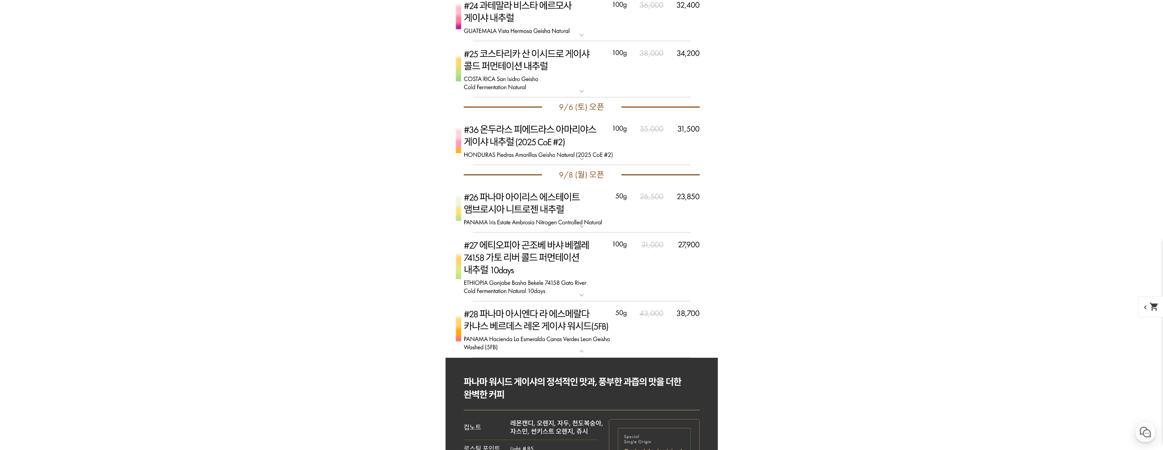
scroll to position [2961, 0]
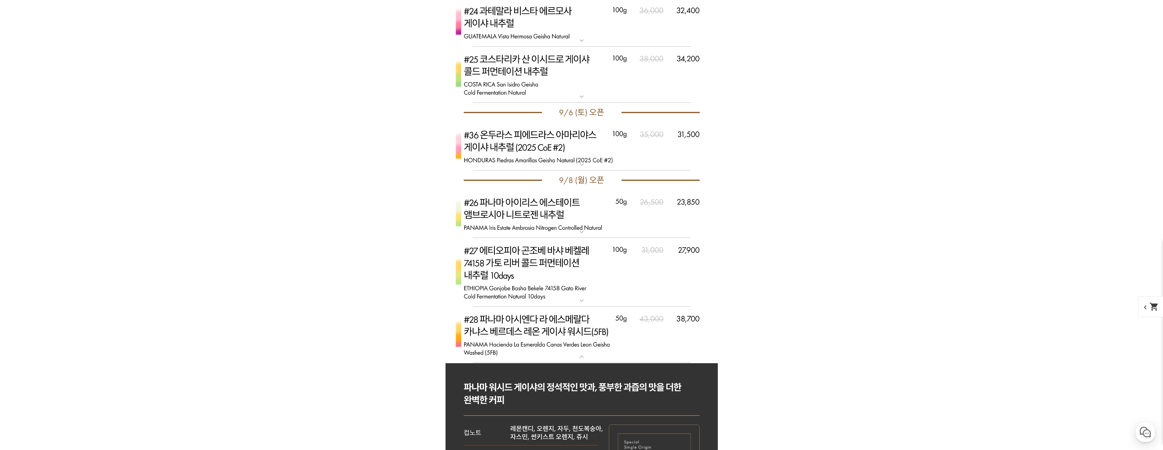
click at [606, 341] on img at bounding box center [582, 335] width 272 height 57
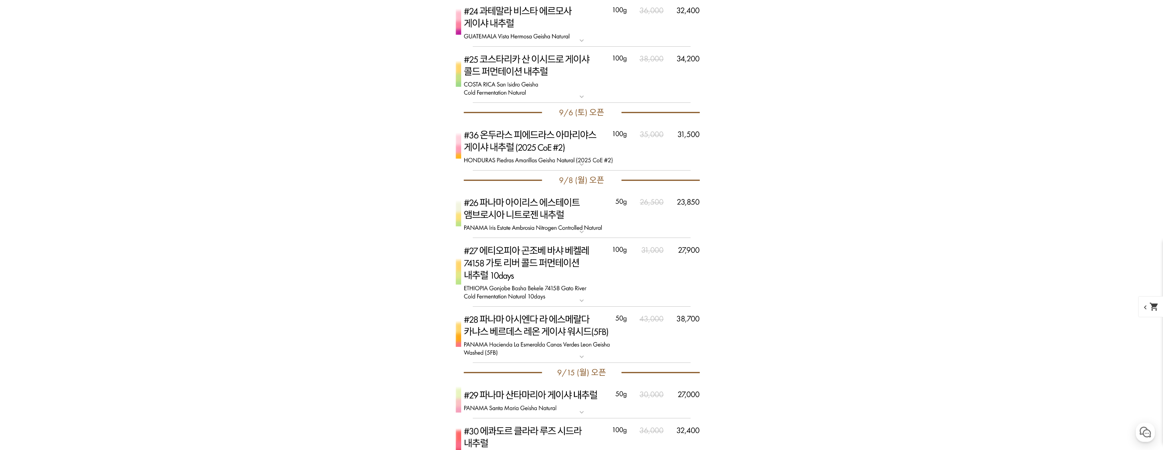
click at [619, 30] on img at bounding box center [582, 22] width 272 height 48
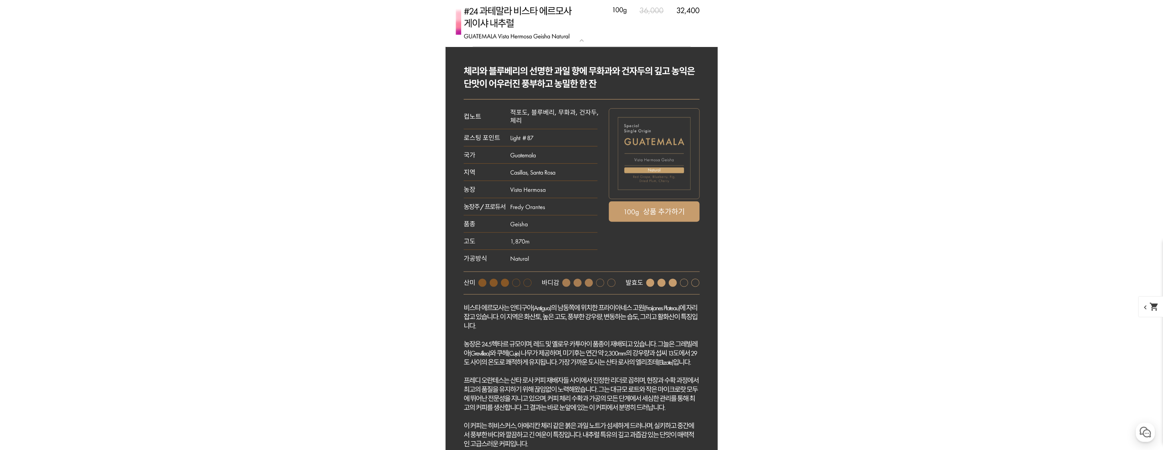
click at [619, 29] on img at bounding box center [582, 22] width 272 height 48
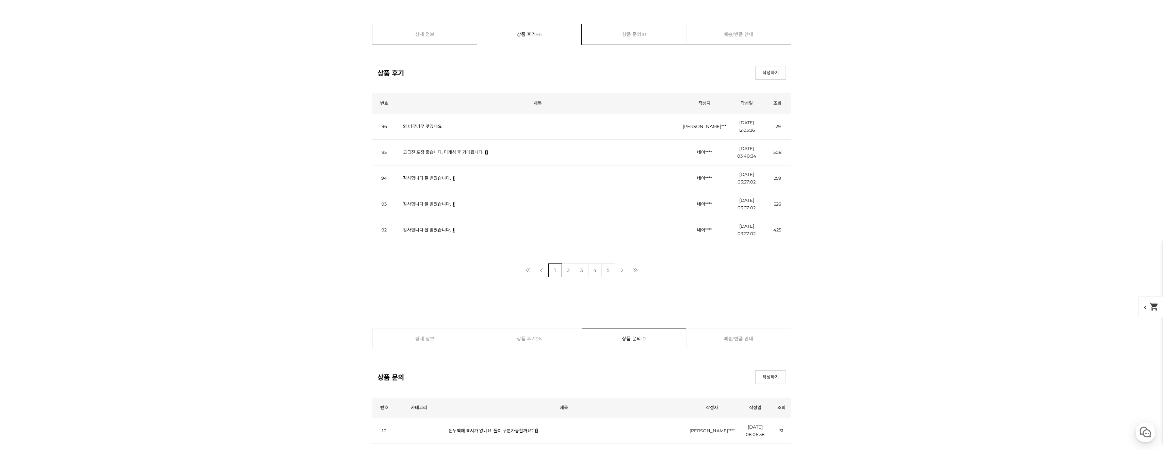
scroll to position [7828, 0]
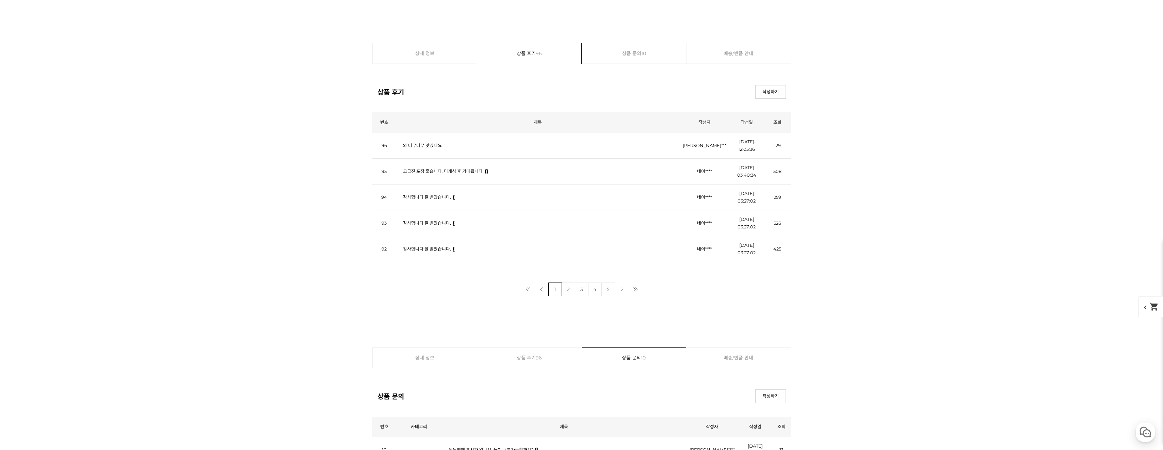
click at [448, 170] on link "고급진 포장 좋습니다. 디게싱 후 기대됩니다." at bounding box center [443, 170] width 81 height 5
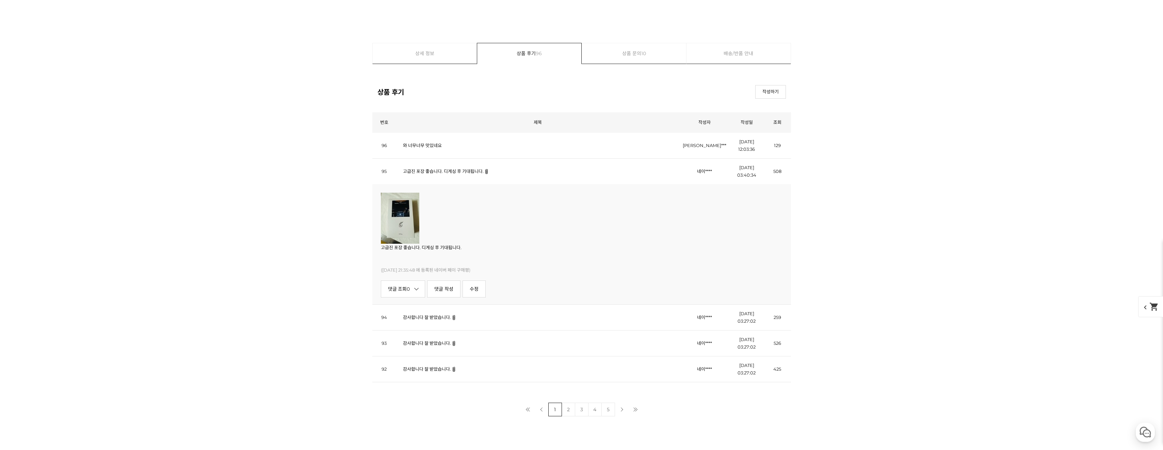
click at [448, 170] on link "고급진 포장 좋습니다. 디게싱 후 기대됩니다." at bounding box center [443, 170] width 81 height 5
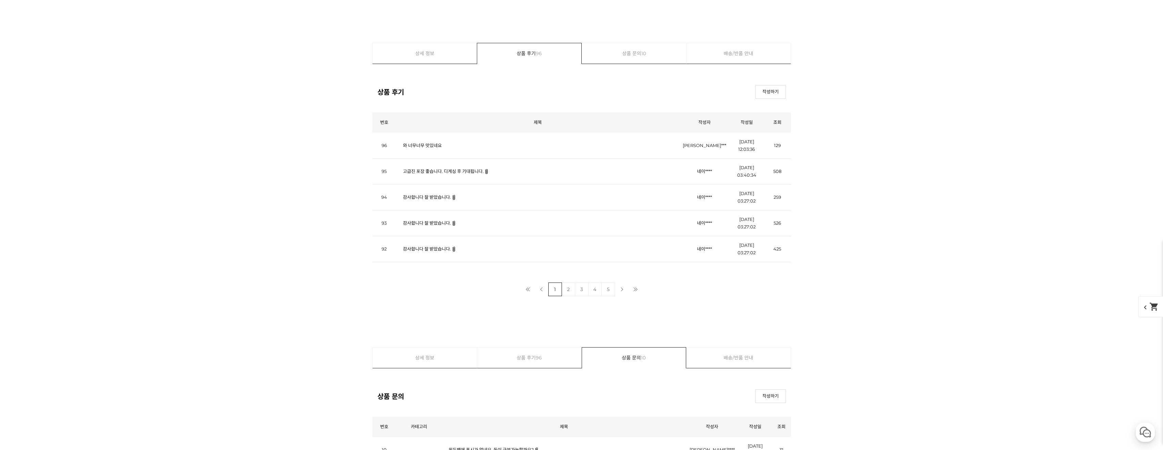
click at [436, 197] on link "감사합니다 잘 받았습니다." at bounding box center [427, 196] width 48 height 5
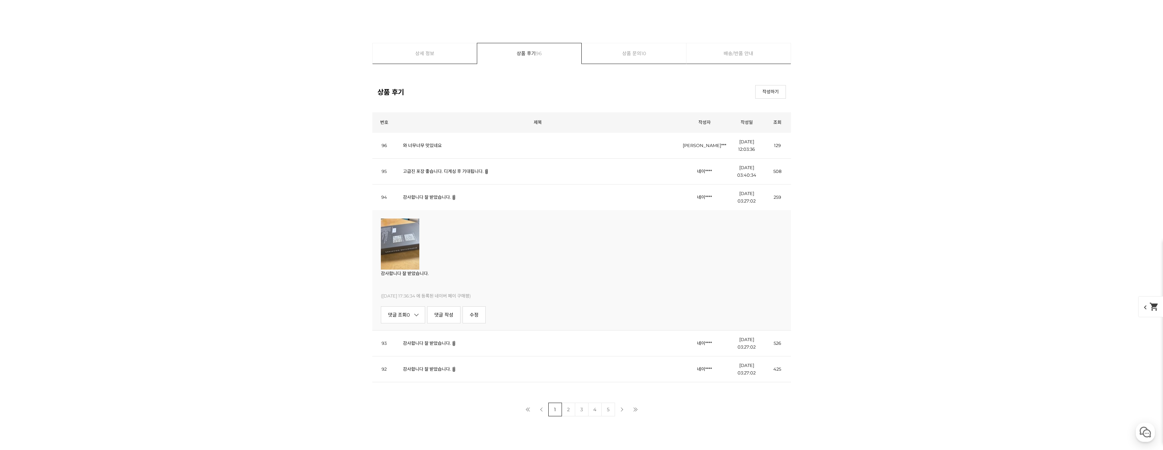
click at [436, 197] on link "감사합니다 잘 받았습니다." at bounding box center [427, 196] width 48 height 5
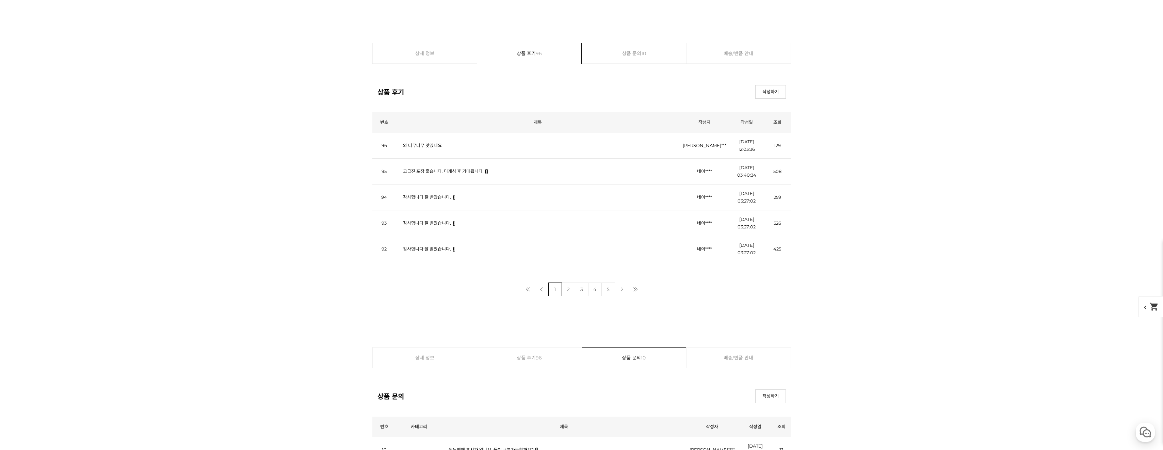
click at [429, 229] on td "감사합니다 잘 받았습니다." at bounding box center [537, 223] width 283 height 26
click at [428, 223] on link "감사합니다 잘 받았습니다." at bounding box center [427, 222] width 48 height 5
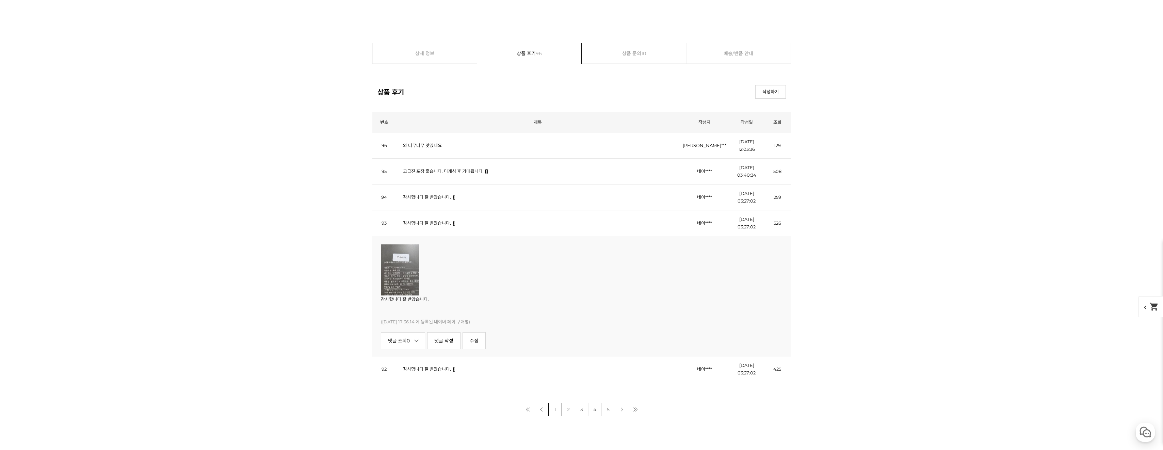
click at [426, 224] on link "감사합니다 잘 받았습니다." at bounding box center [427, 222] width 48 height 5
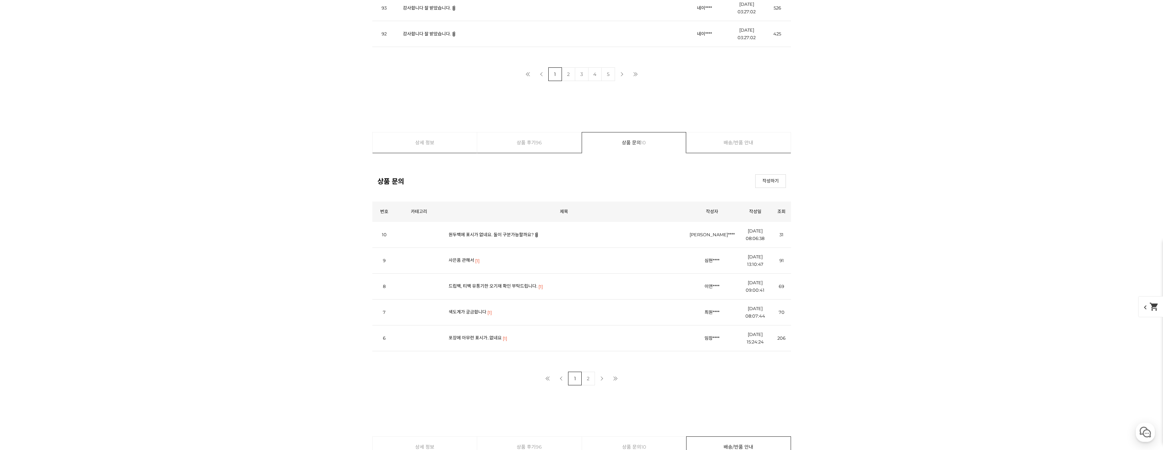
scroll to position [8067, 0]
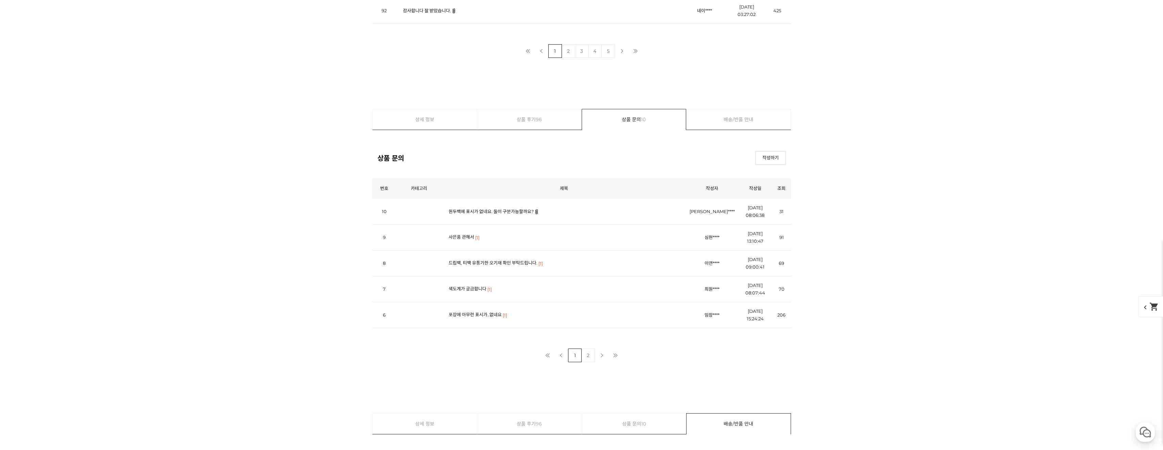
click at [474, 214] on link "원두백에 표시가 없네요. 둘이 구분가능할까요?" at bounding box center [491, 211] width 85 height 5
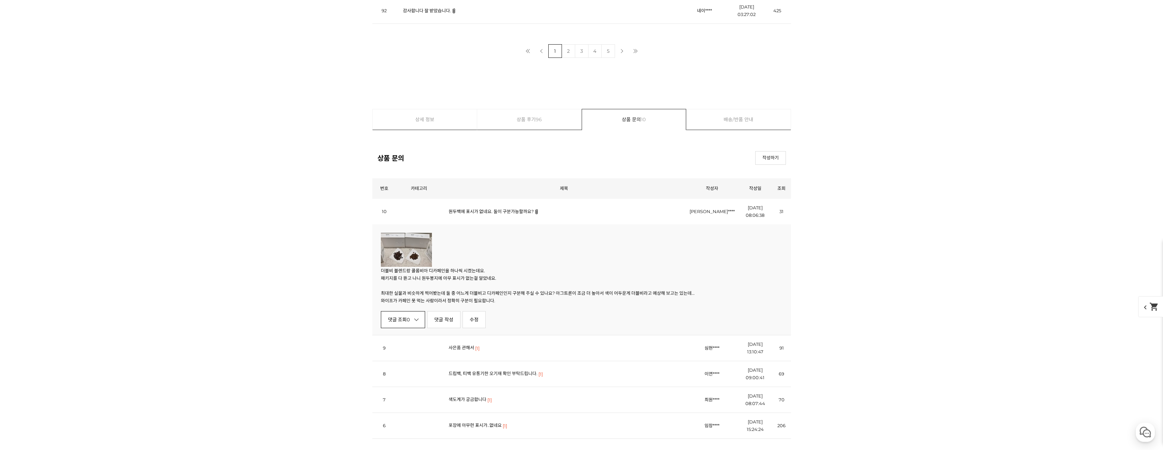
click at [417, 320] on icon at bounding box center [416, 319] width 4 height 4
click at [516, 211] on link "원두백에 표시가 없네요. 둘이 구분가능할까요?" at bounding box center [491, 211] width 85 height 5
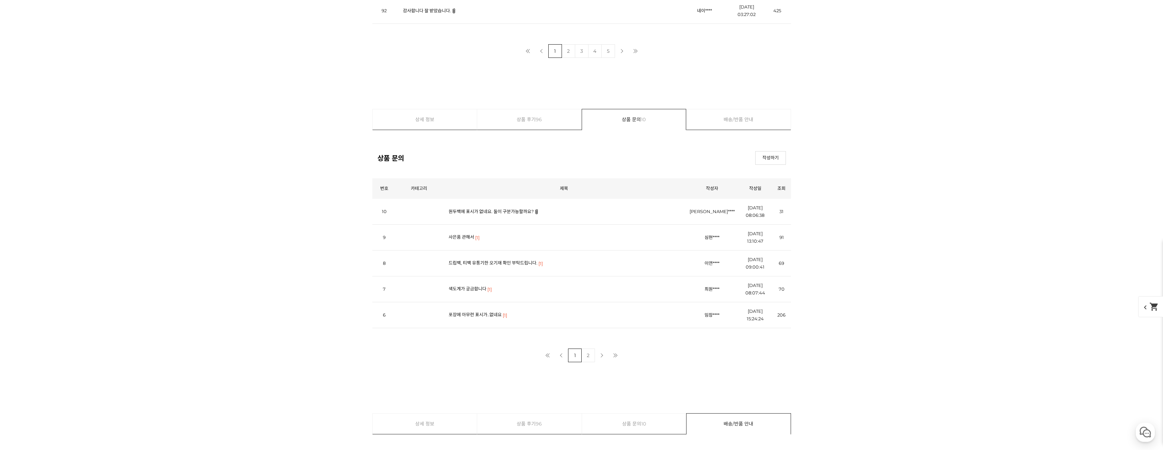
click at [474, 317] on link "포장에 아무런 표시가..없네요" at bounding box center [475, 314] width 53 height 5
click at [400, 368] on link "댓글 조회 1" at bounding box center [402, 366] width 43 height 17
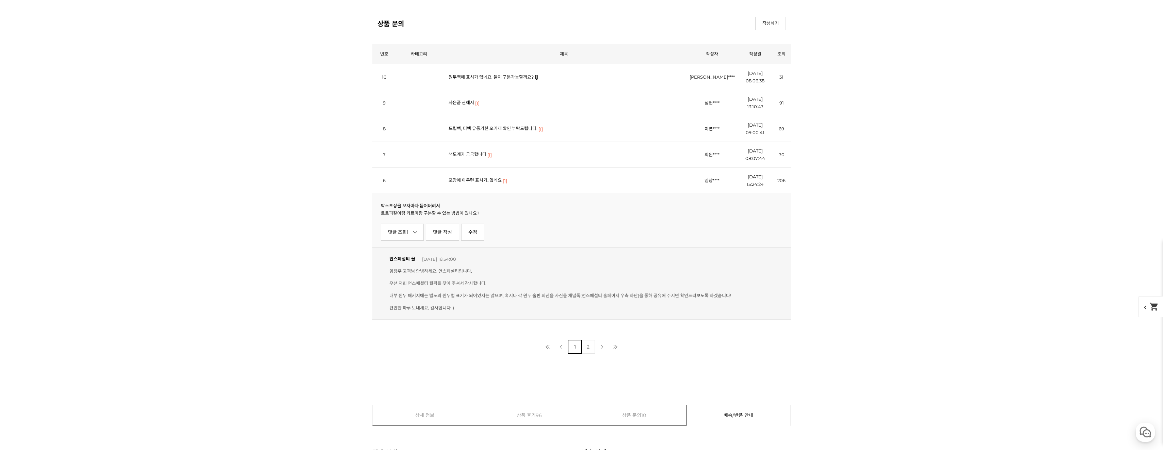
scroll to position [8237, 0]
